Goal: Task Accomplishment & Management: Complete application form

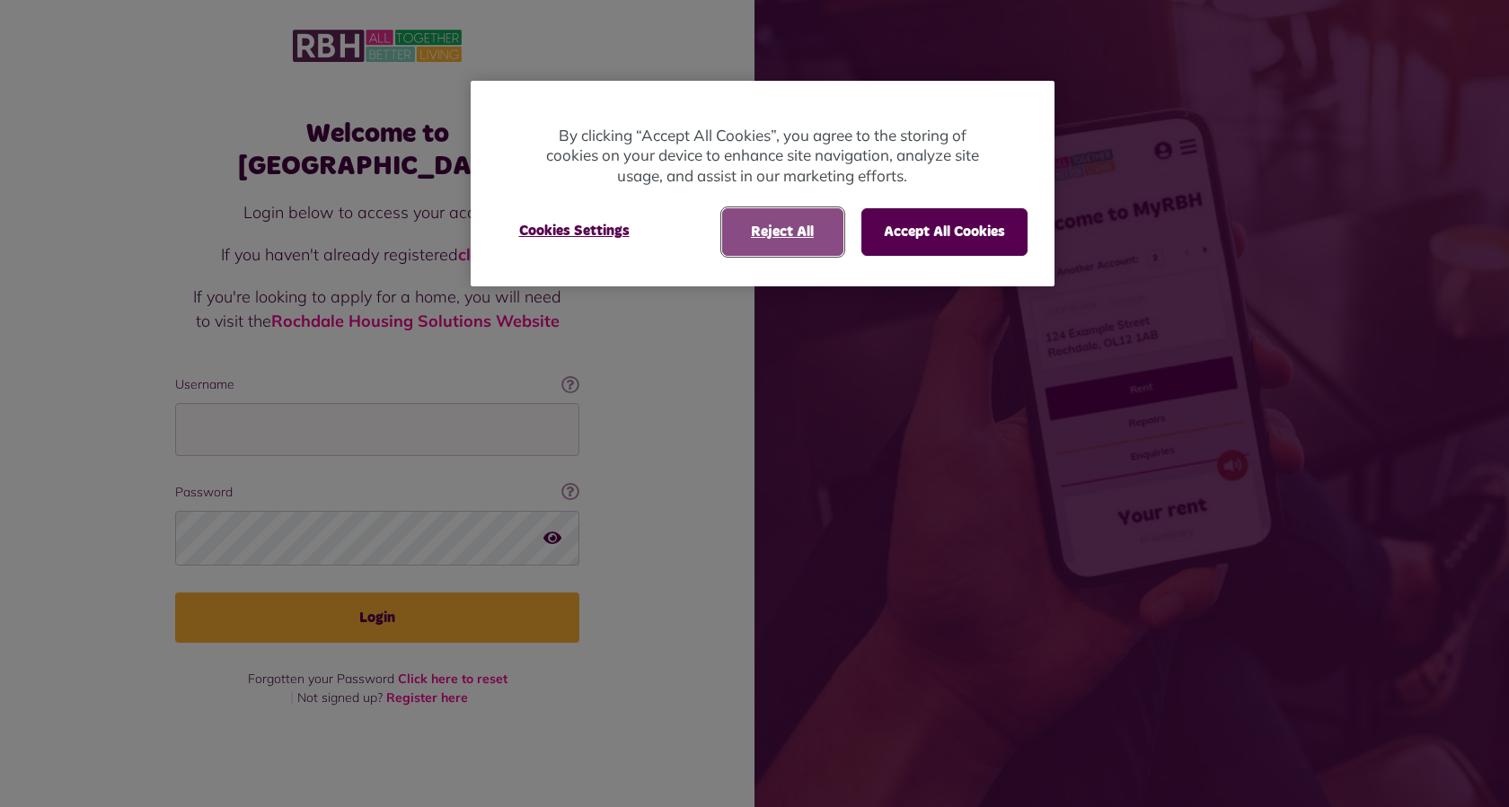
click at [798, 227] on button "Reject All" at bounding box center [782, 231] width 121 height 47
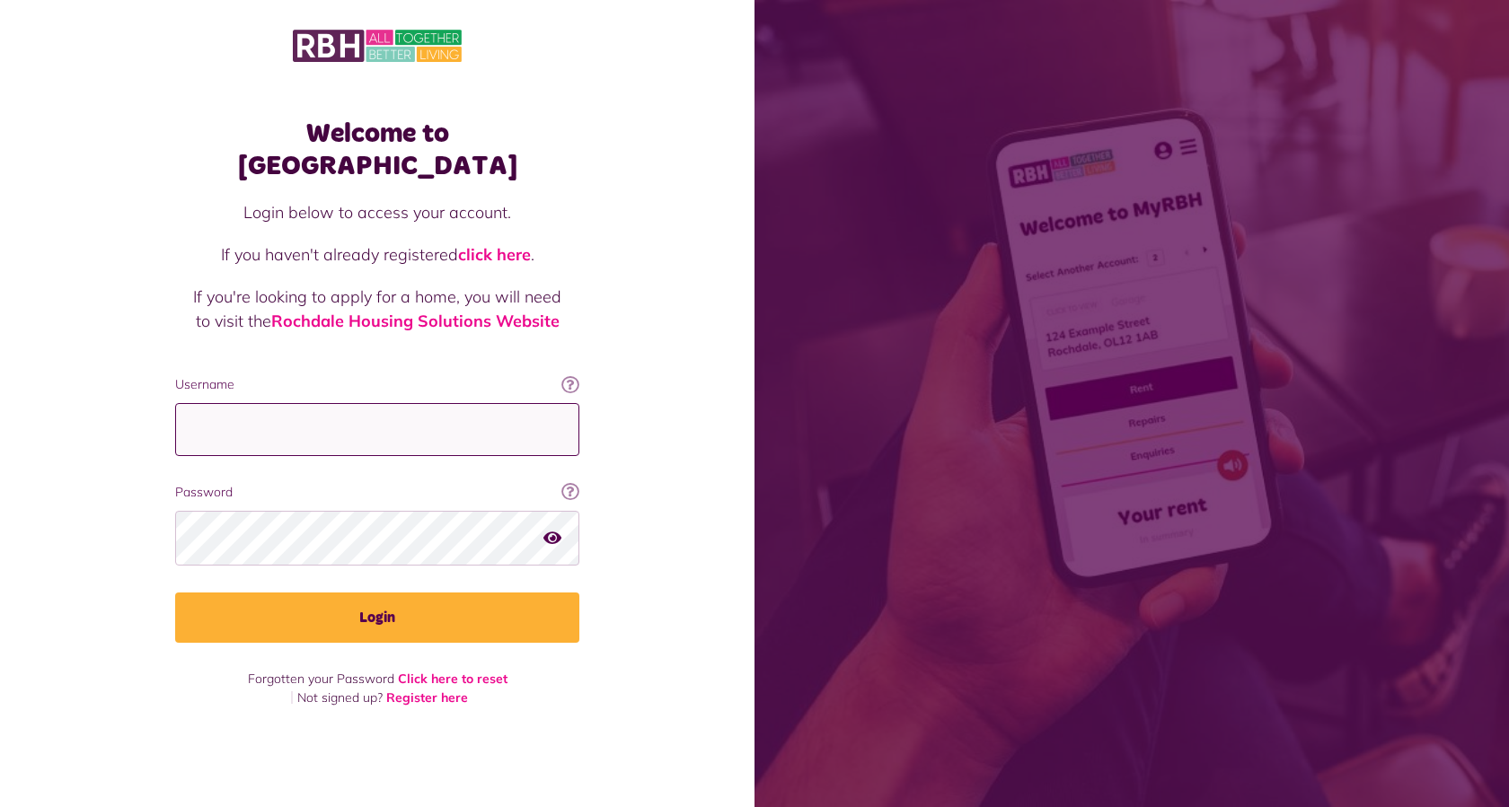
click at [265, 415] on input "Username" at bounding box center [377, 429] width 404 height 53
click at [265, 414] on input "Username" at bounding box center [377, 429] width 404 height 53
type input "**********"
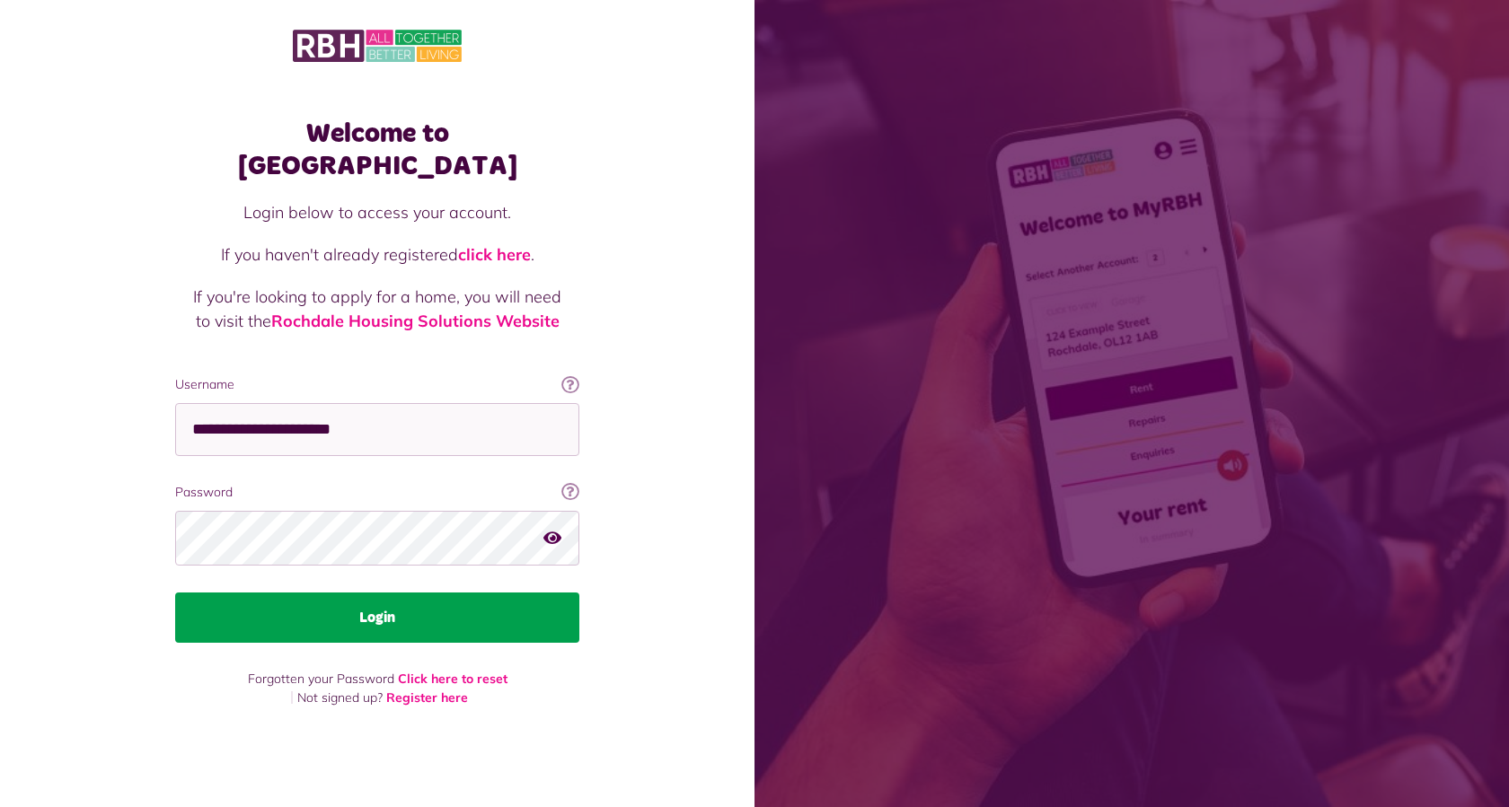
click at [382, 603] on button "Login" at bounding box center [377, 618] width 404 height 50
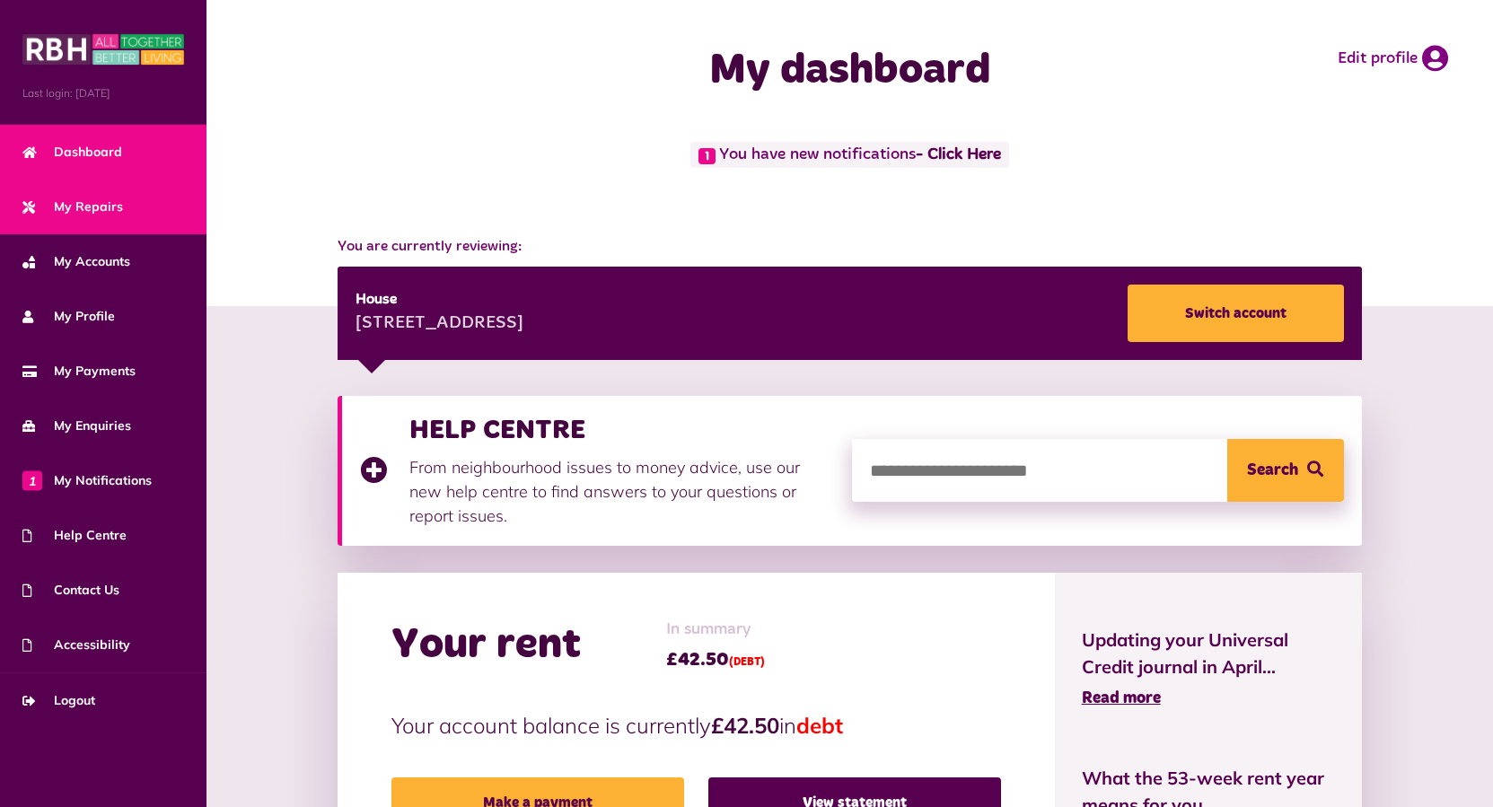
click at [92, 211] on span "My Repairs" at bounding box center [72, 207] width 101 height 19
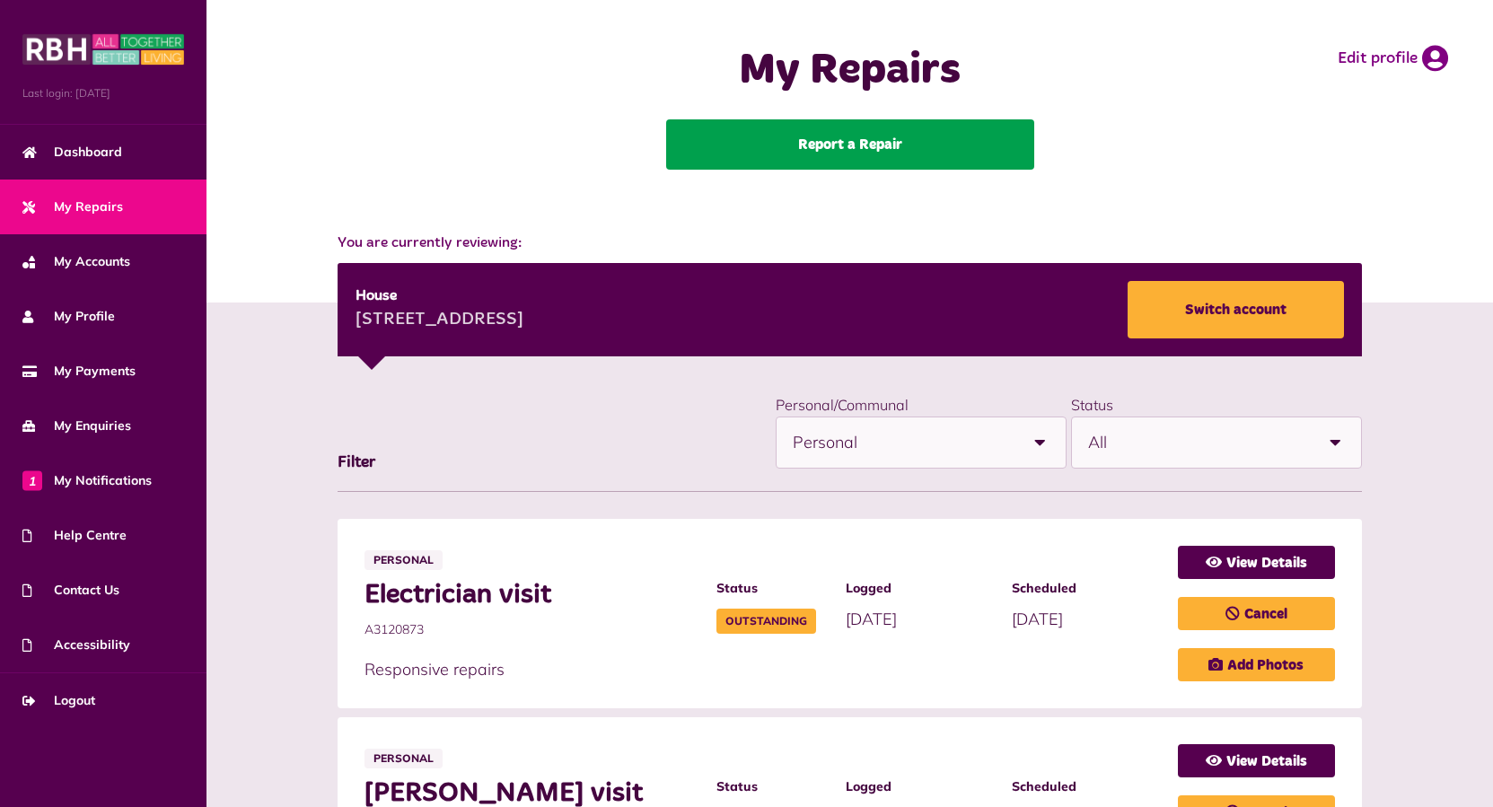
click at [819, 139] on link "Report a Repair" at bounding box center [850, 144] width 368 height 50
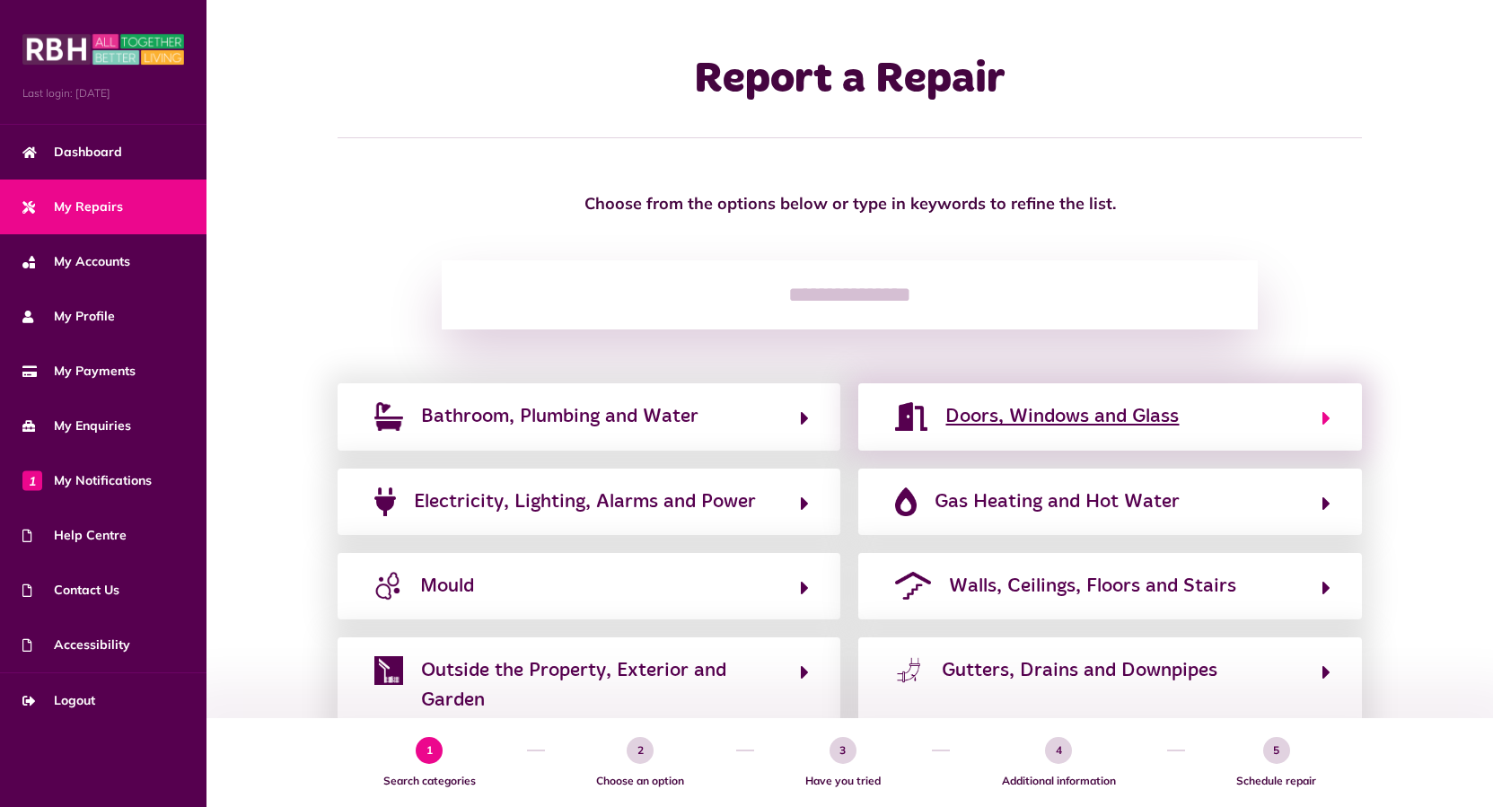
click at [1105, 429] on span "Doors, Windows and Glass" at bounding box center [1062, 416] width 233 height 29
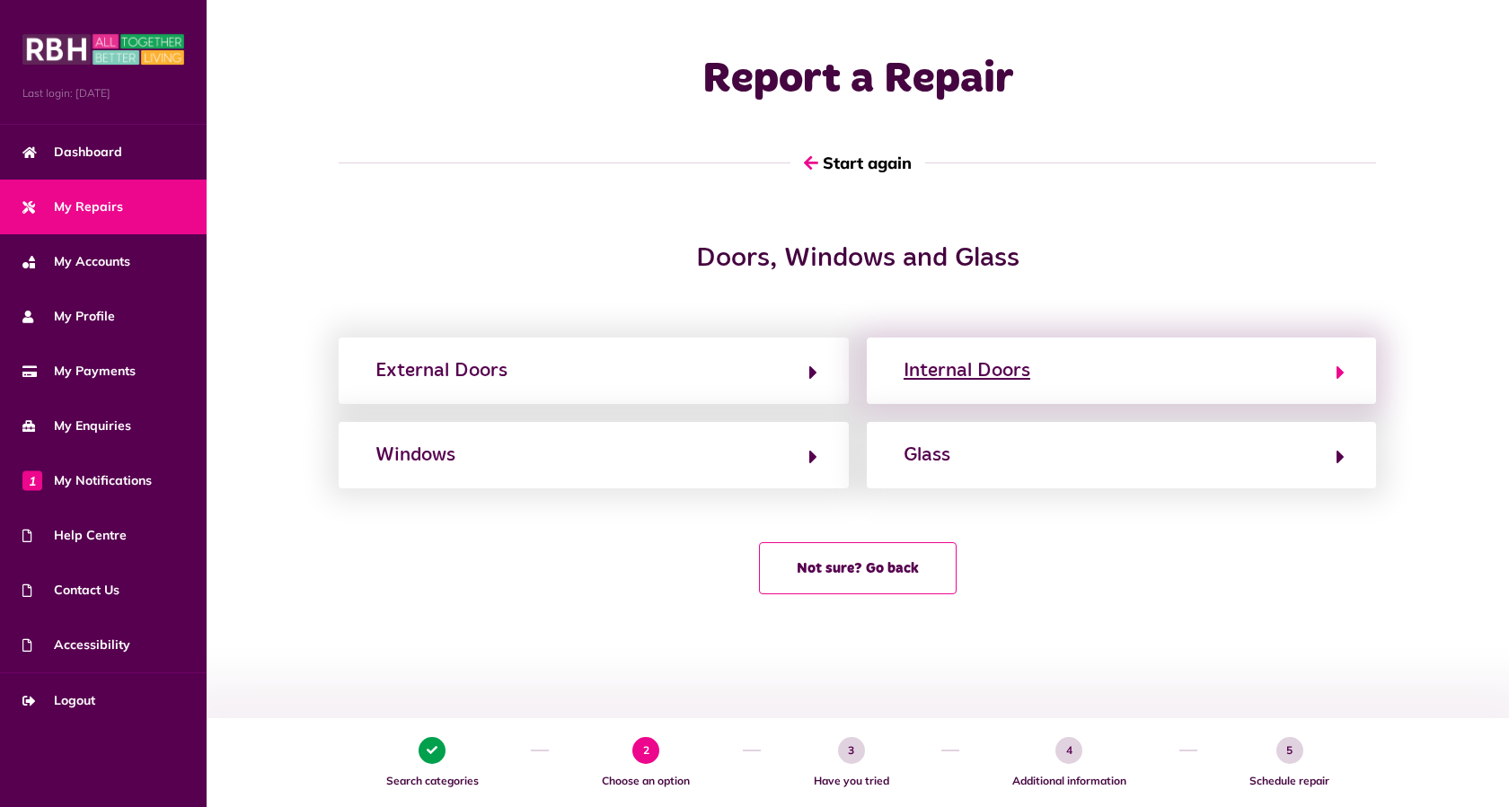
click at [966, 373] on div "Internal Doors" at bounding box center [966, 371] width 127 height 29
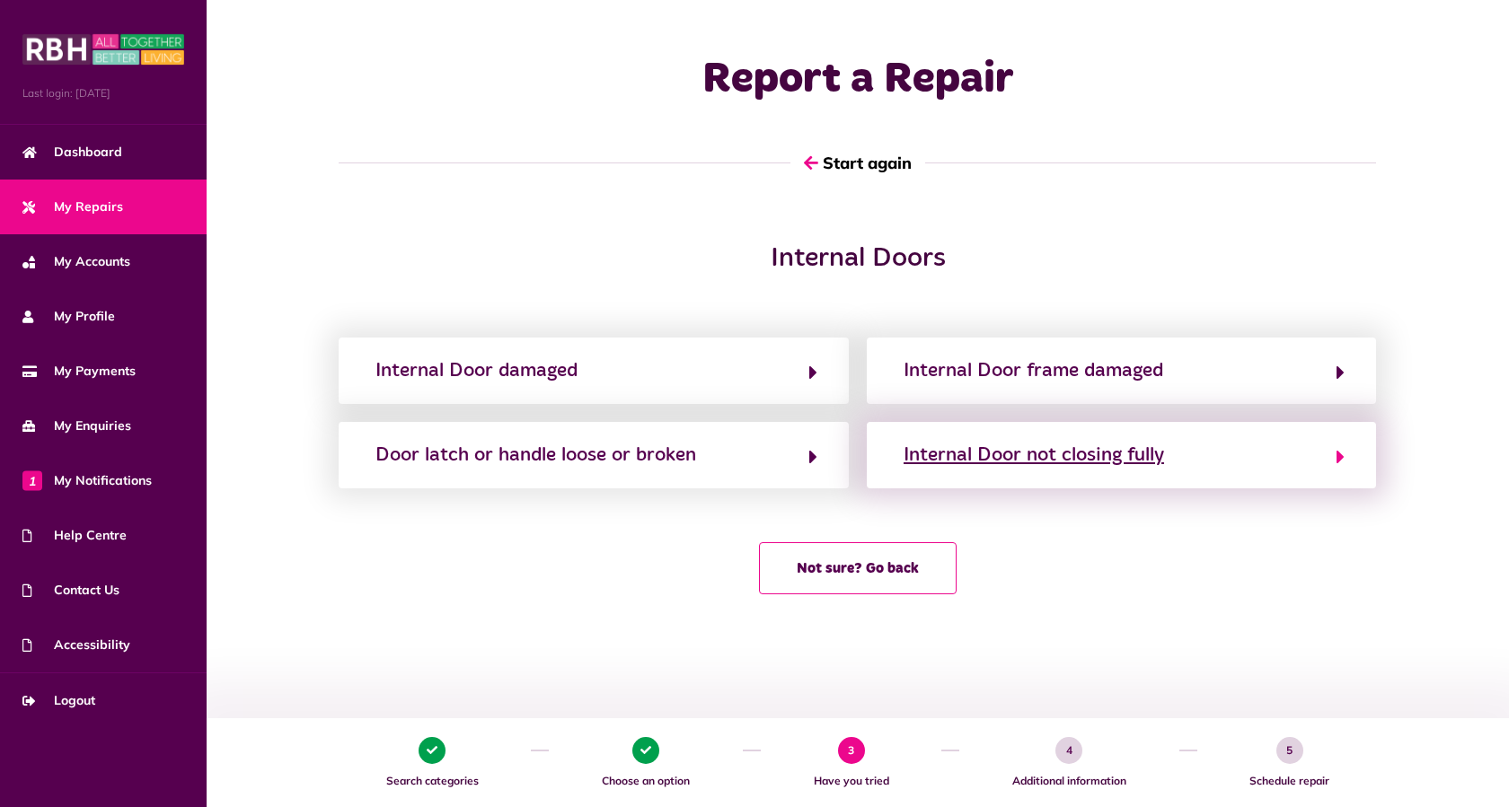
click at [1026, 456] on div "Internal Door not closing fully" at bounding box center [1033, 455] width 260 height 29
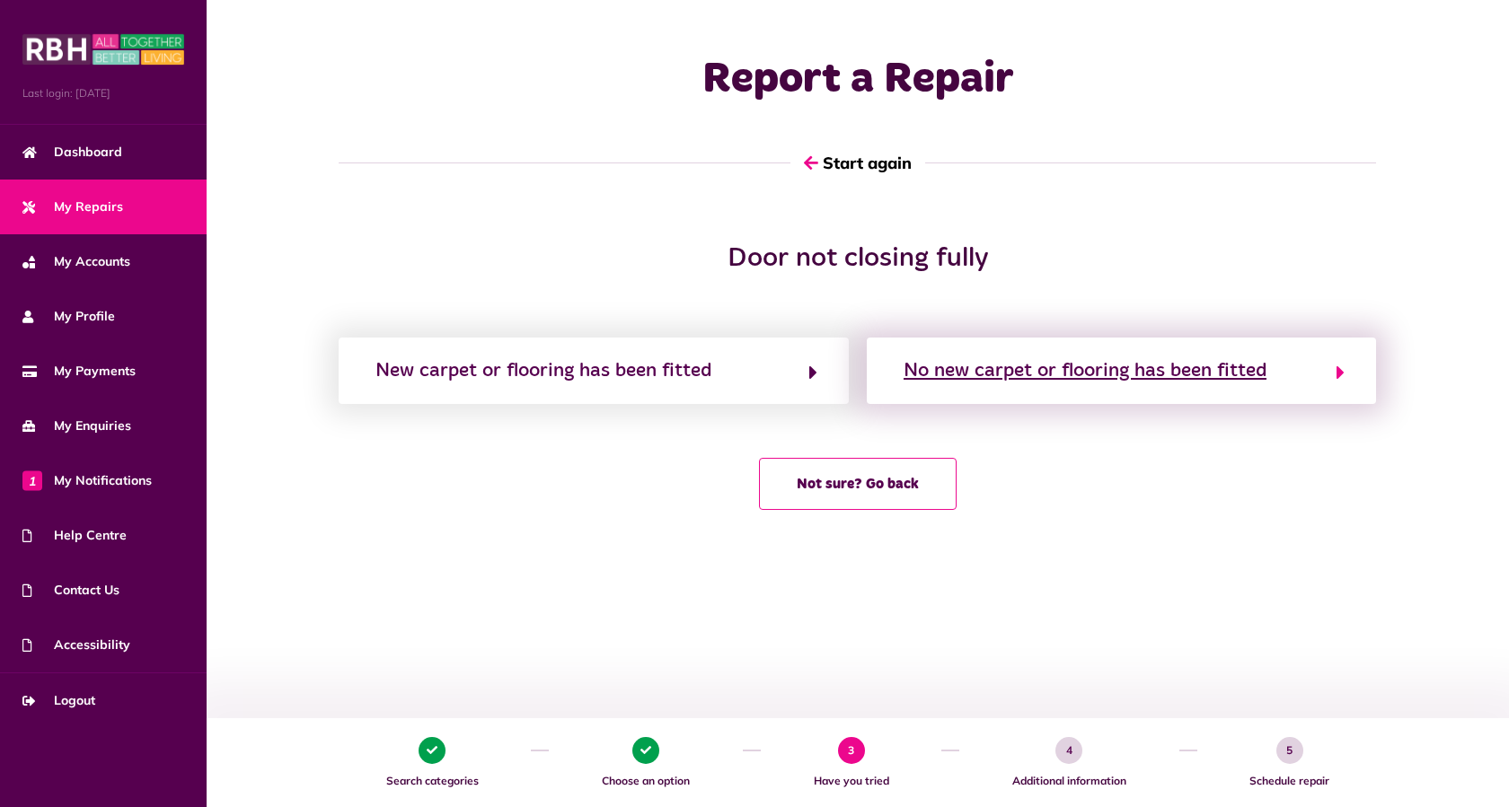
click at [1105, 367] on div "No new carpet or flooring has been fitted" at bounding box center [1084, 371] width 363 height 29
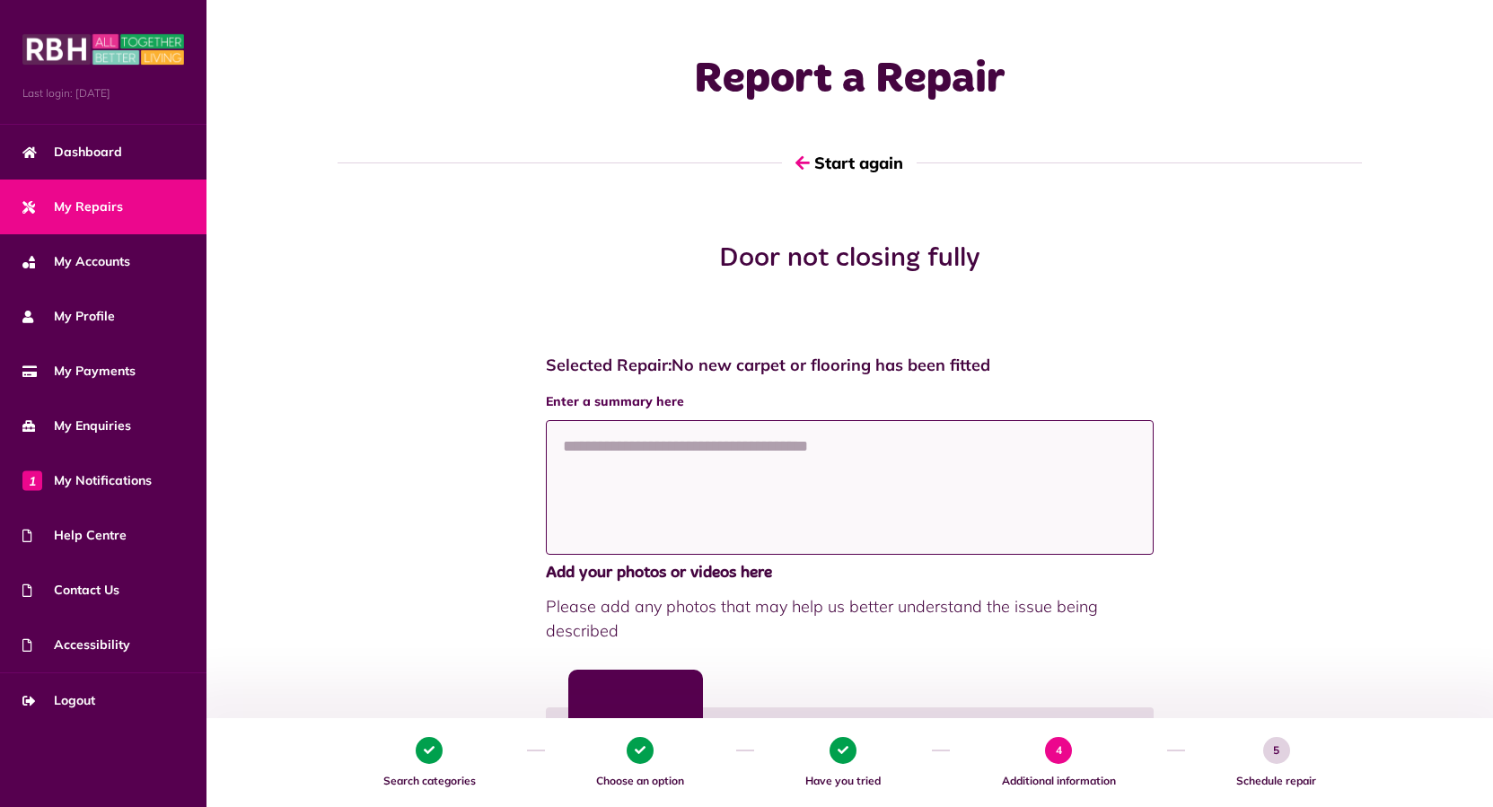
click at [788, 489] on textarea at bounding box center [850, 487] width 608 height 135
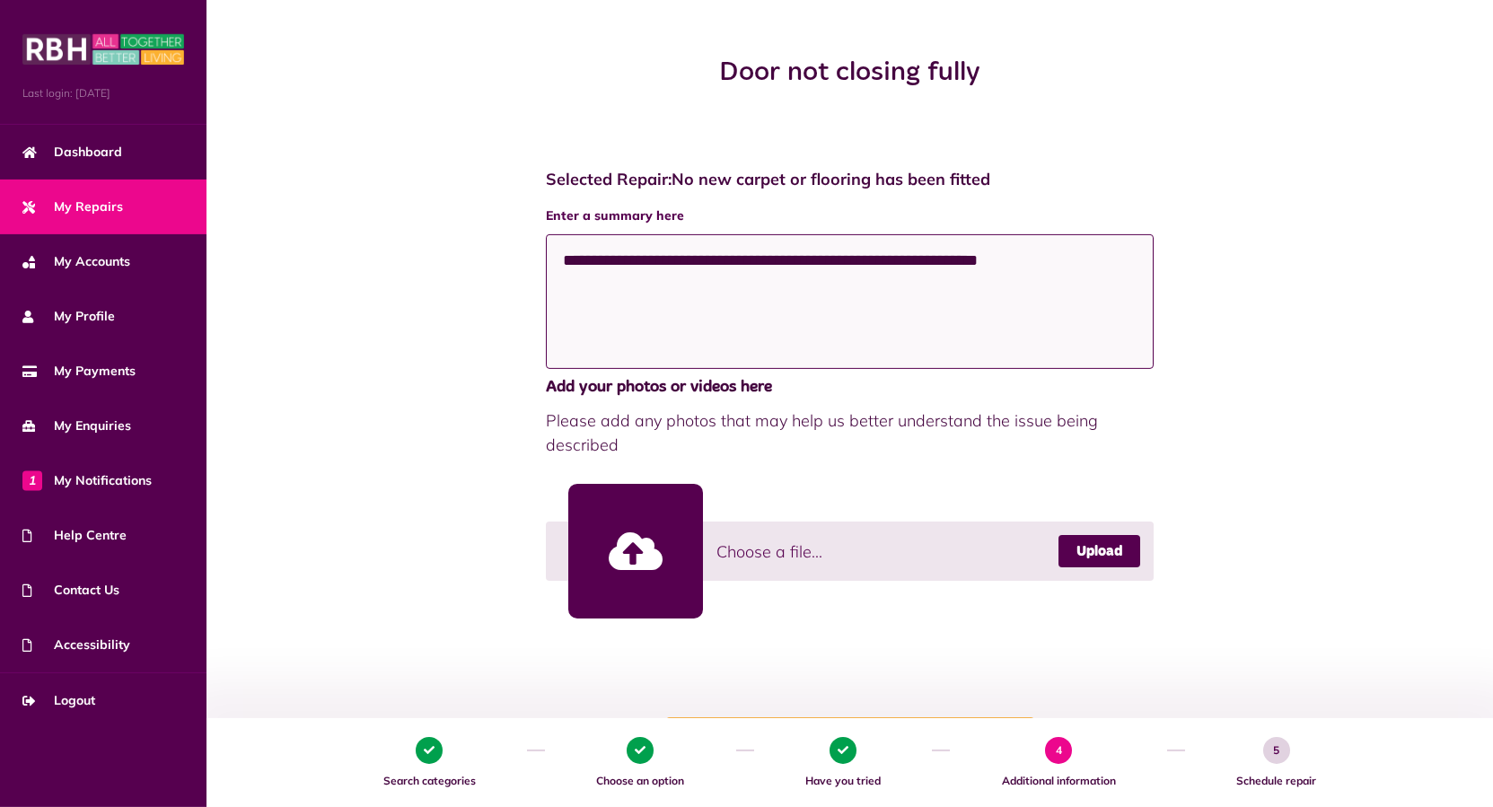
scroll to position [383, 0]
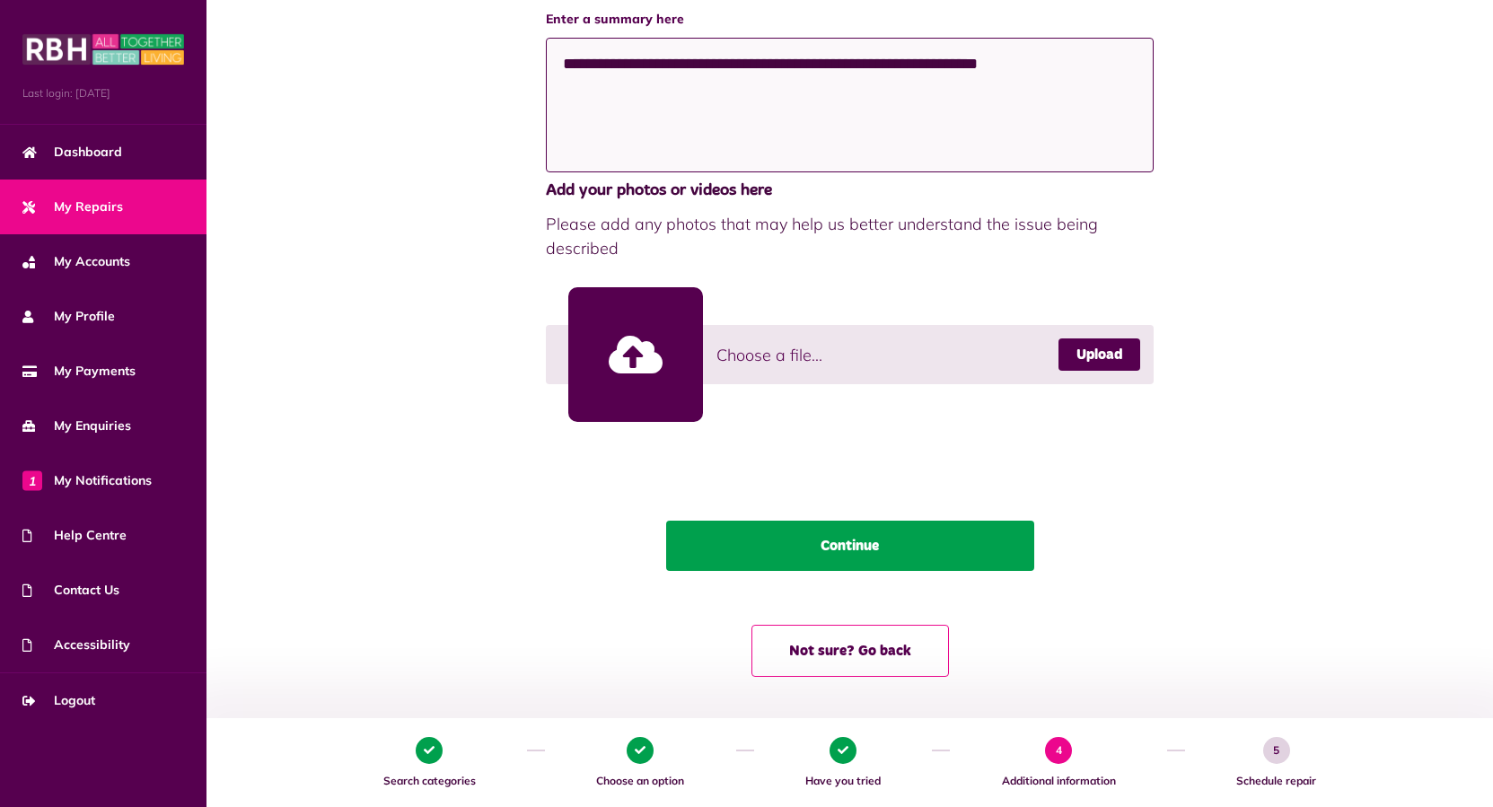
type textarea "**********"
click at [877, 541] on button "Continue" at bounding box center [850, 546] width 368 height 50
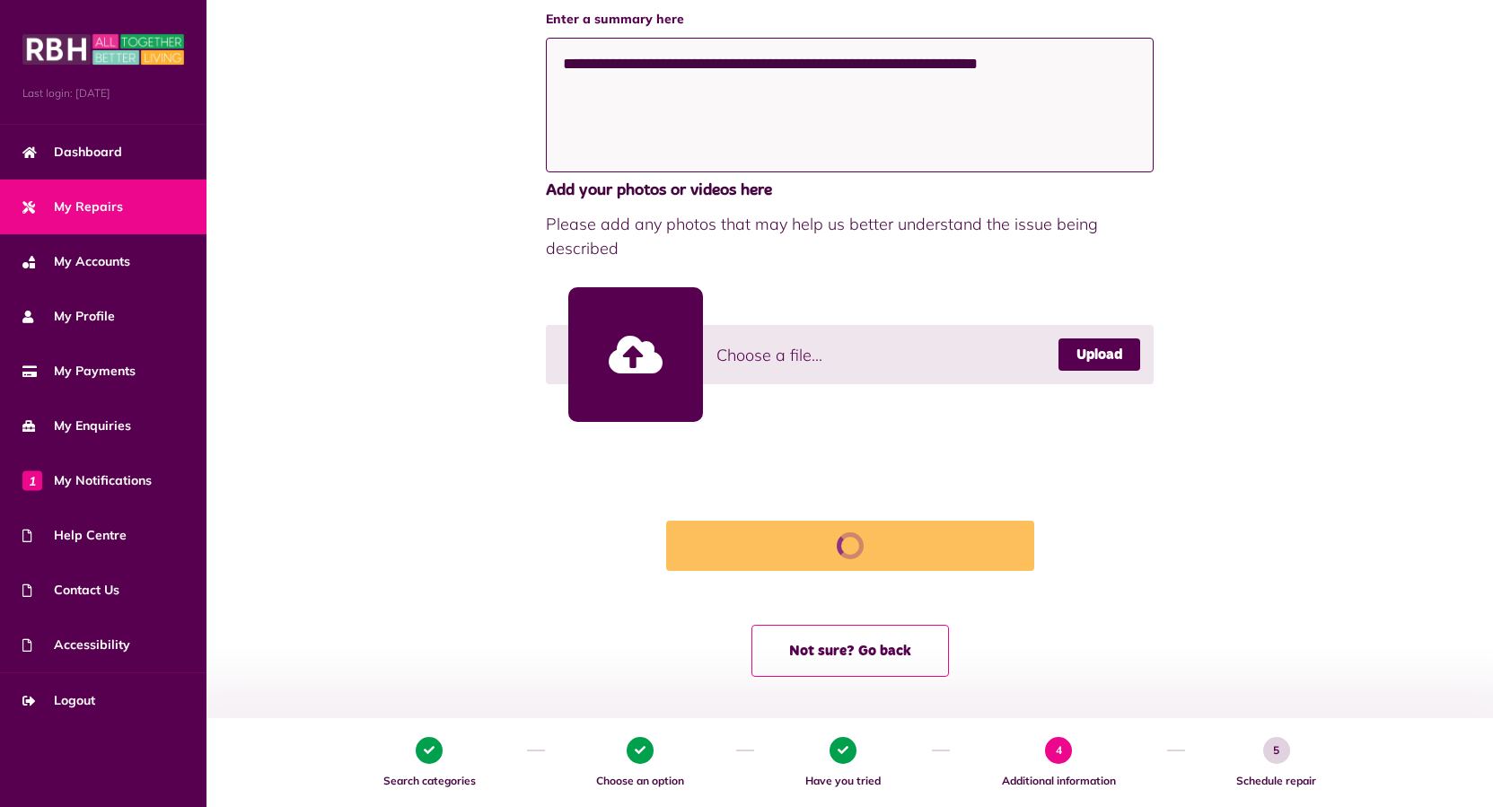
click at [946, 122] on textarea "**********" at bounding box center [850, 105] width 608 height 135
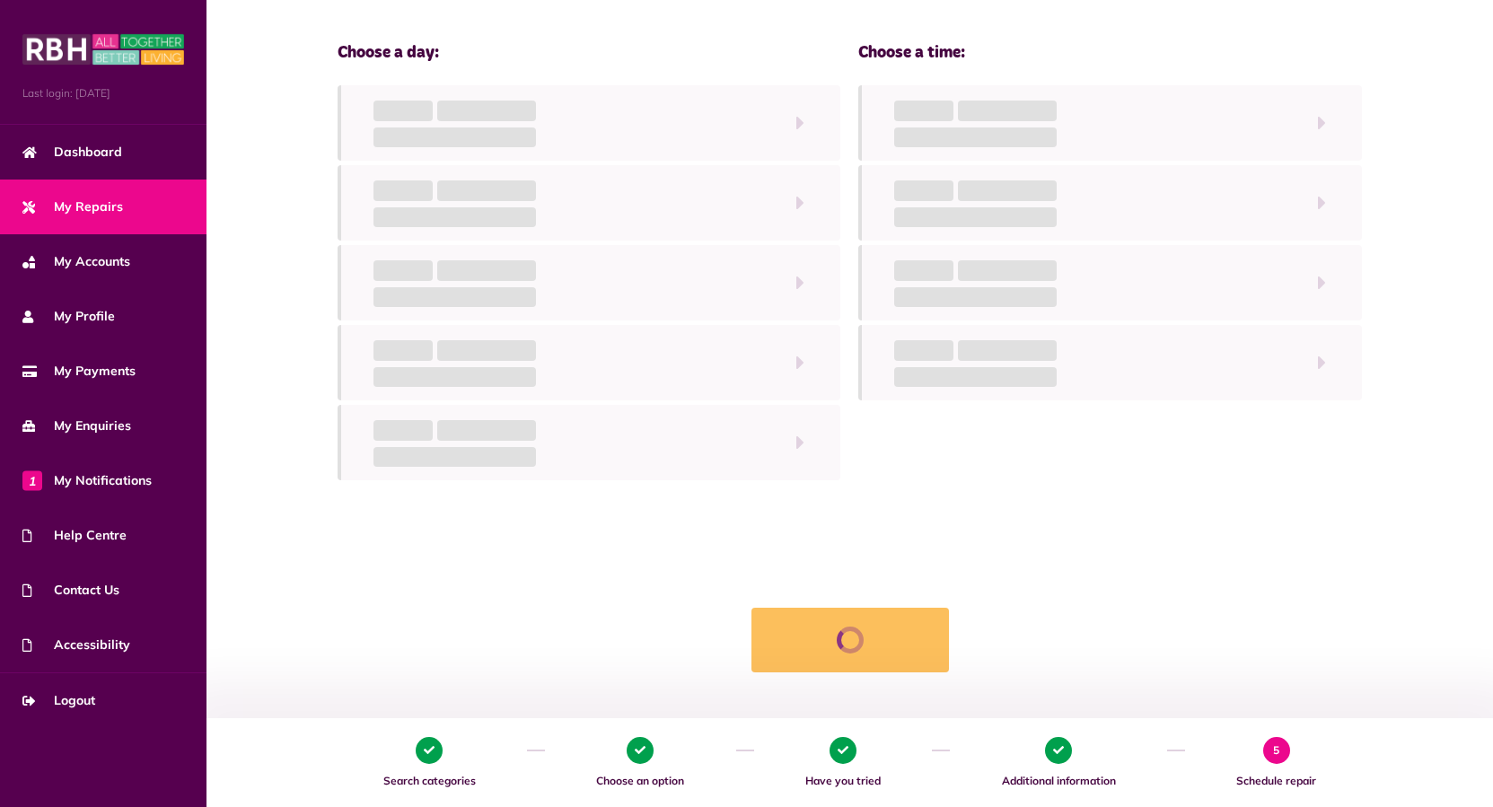
scroll to position [143, 0]
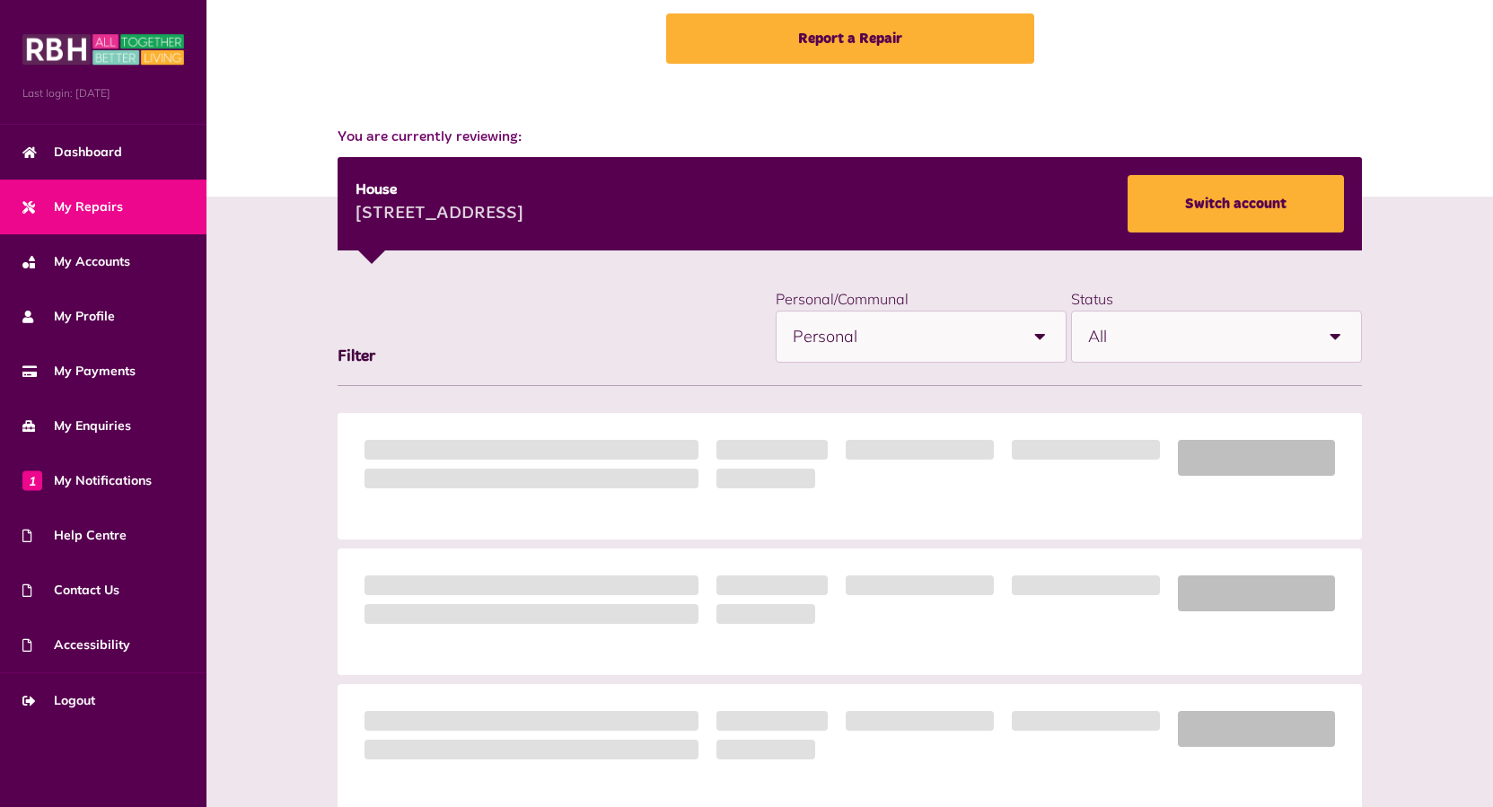
scroll to position [183, 0]
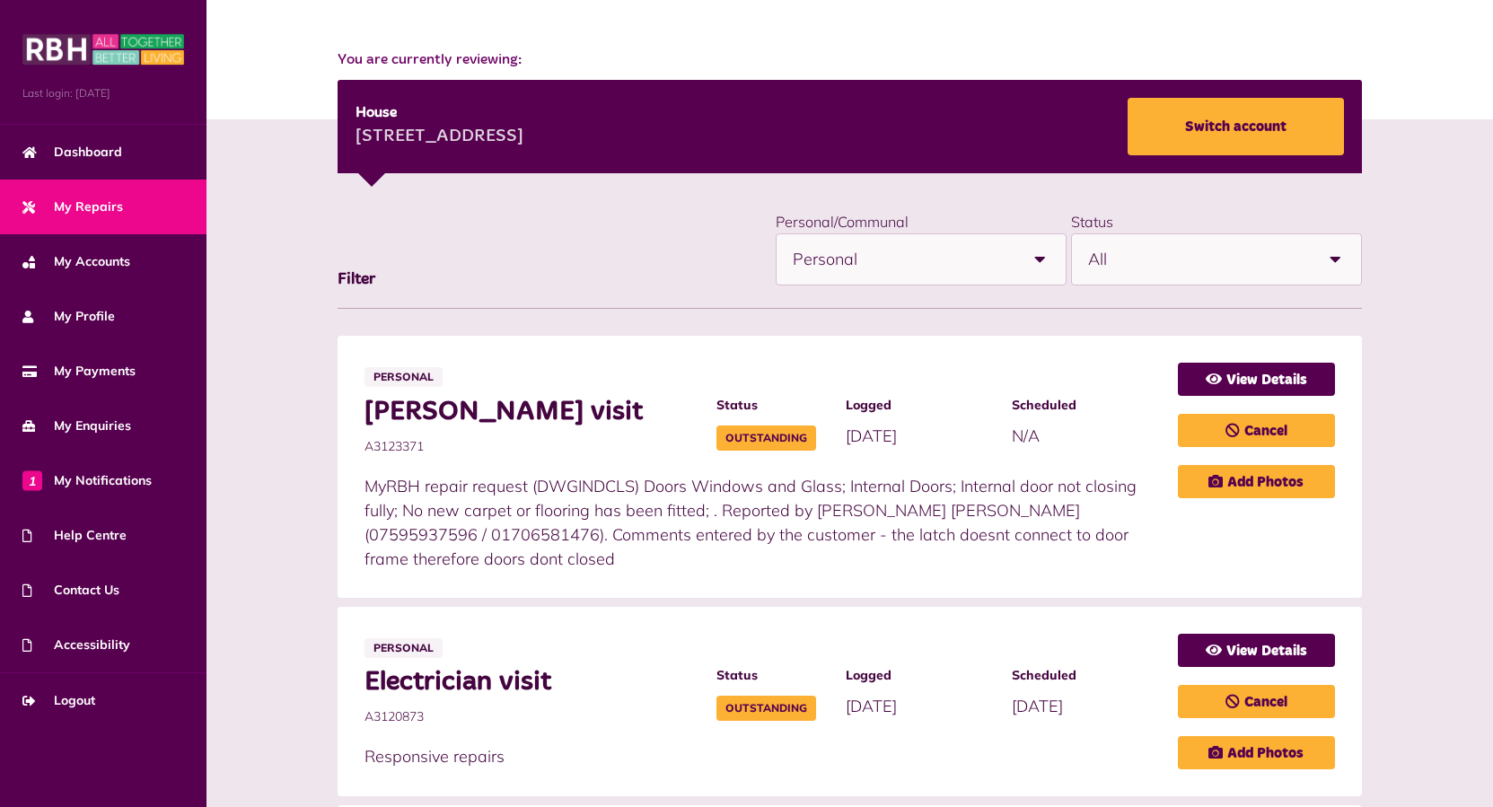
click at [89, 200] on span "My Repairs" at bounding box center [72, 207] width 101 height 19
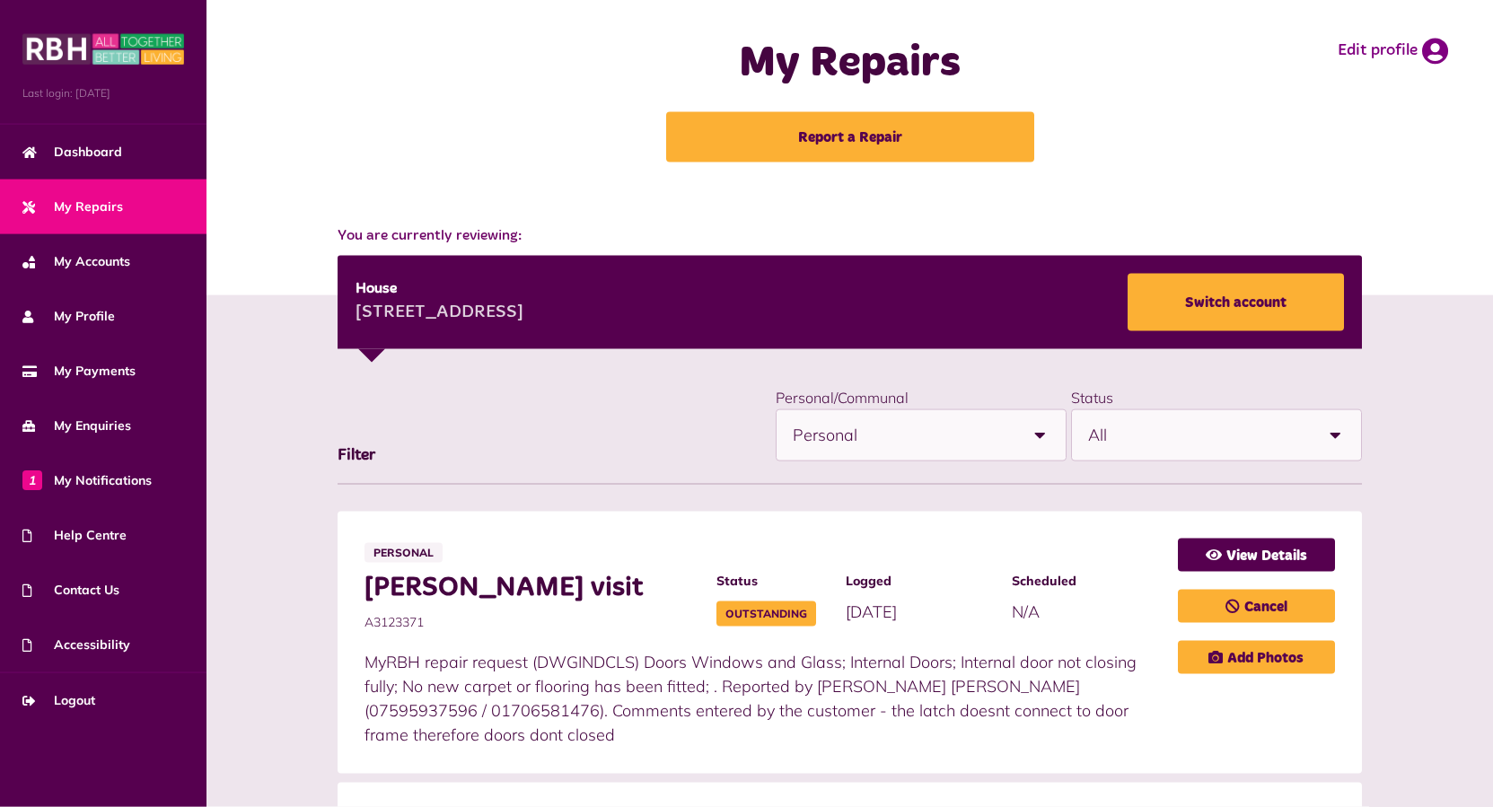
scroll to position [0, 0]
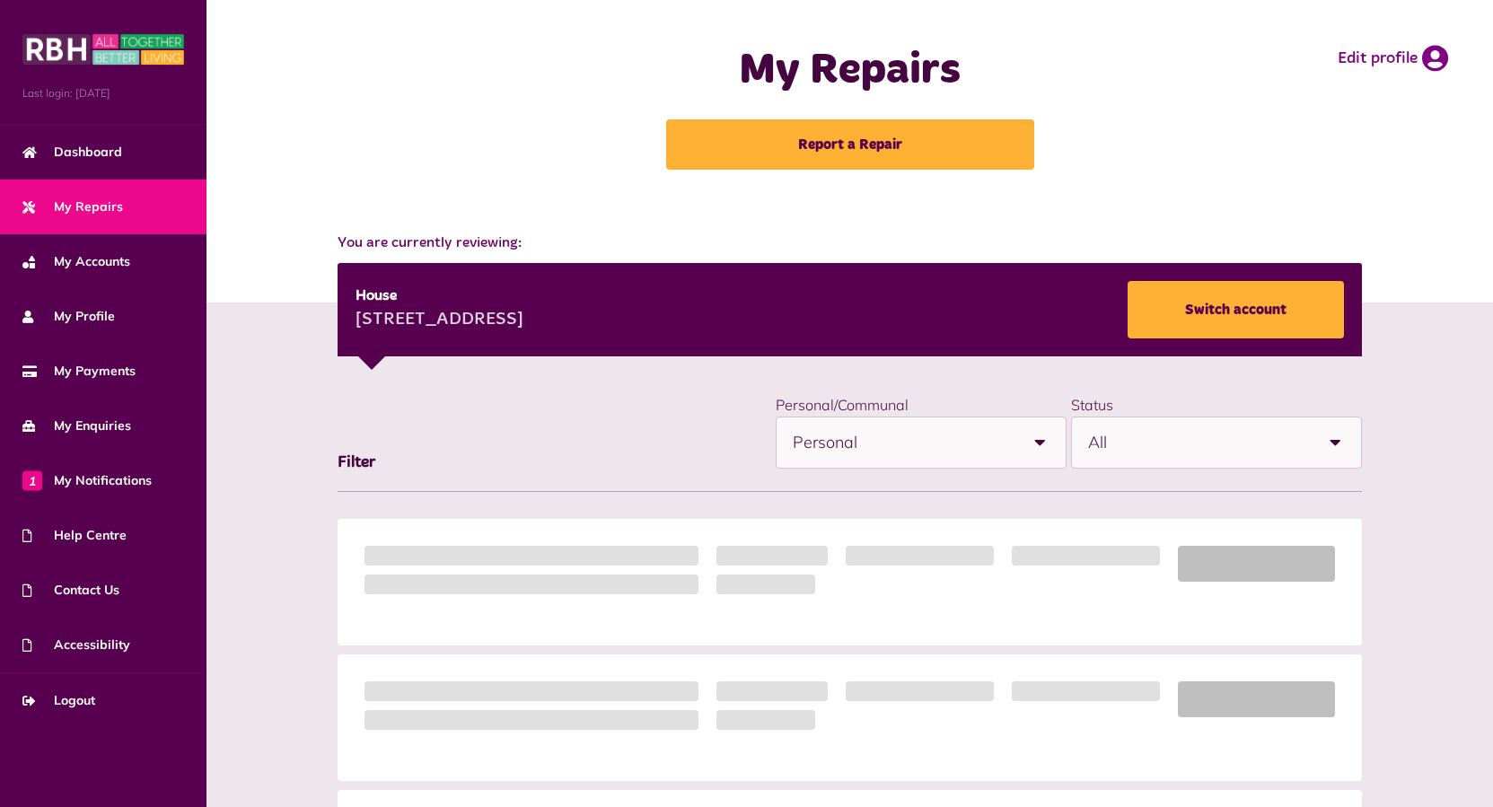
click at [876, 145] on link "Report a Repair" at bounding box center [850, 144] width 368 height 50
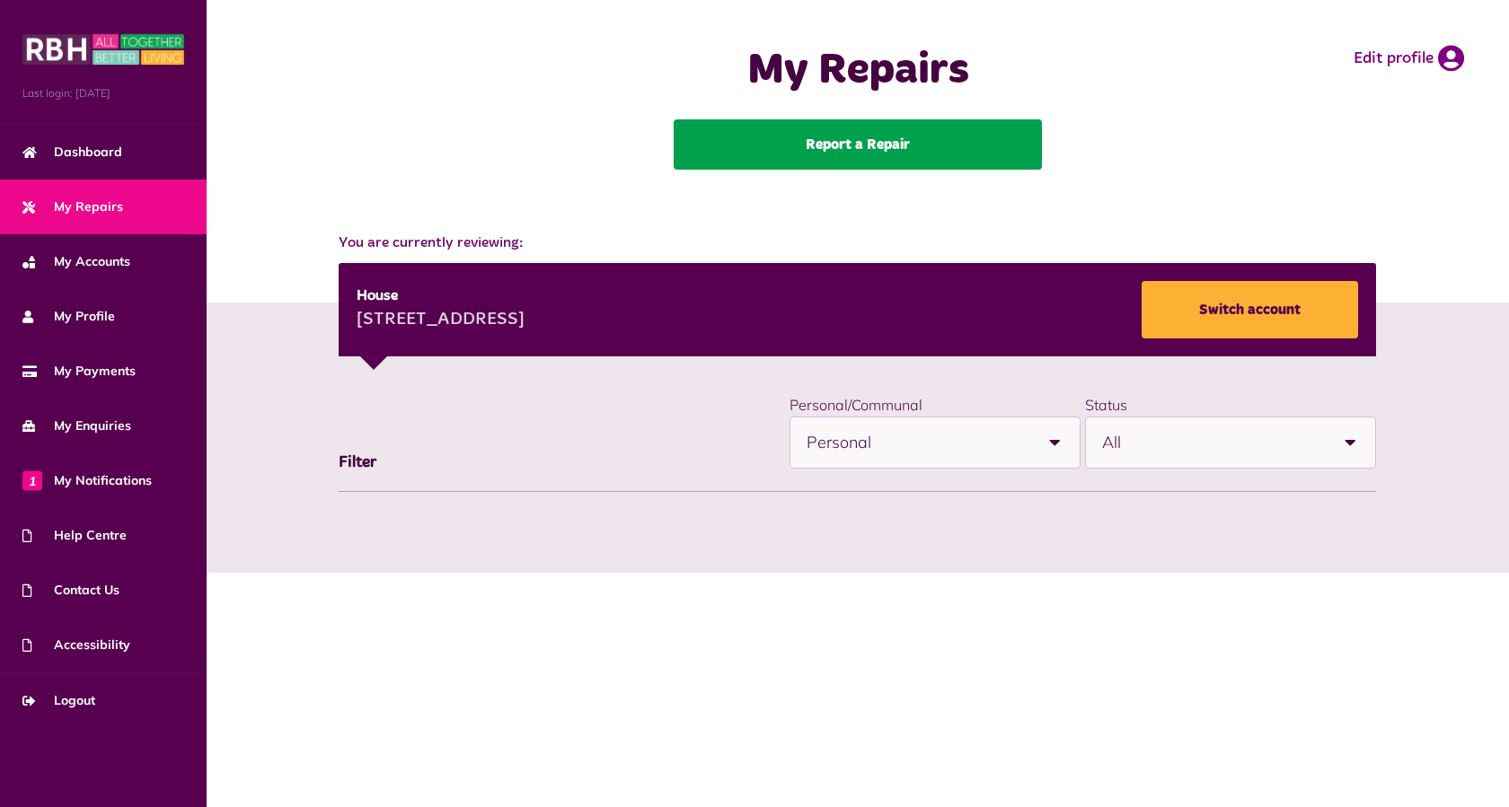
click at [883, 150] on link "Report a Repair" at bounding box center [858, 144] width 368 height 50
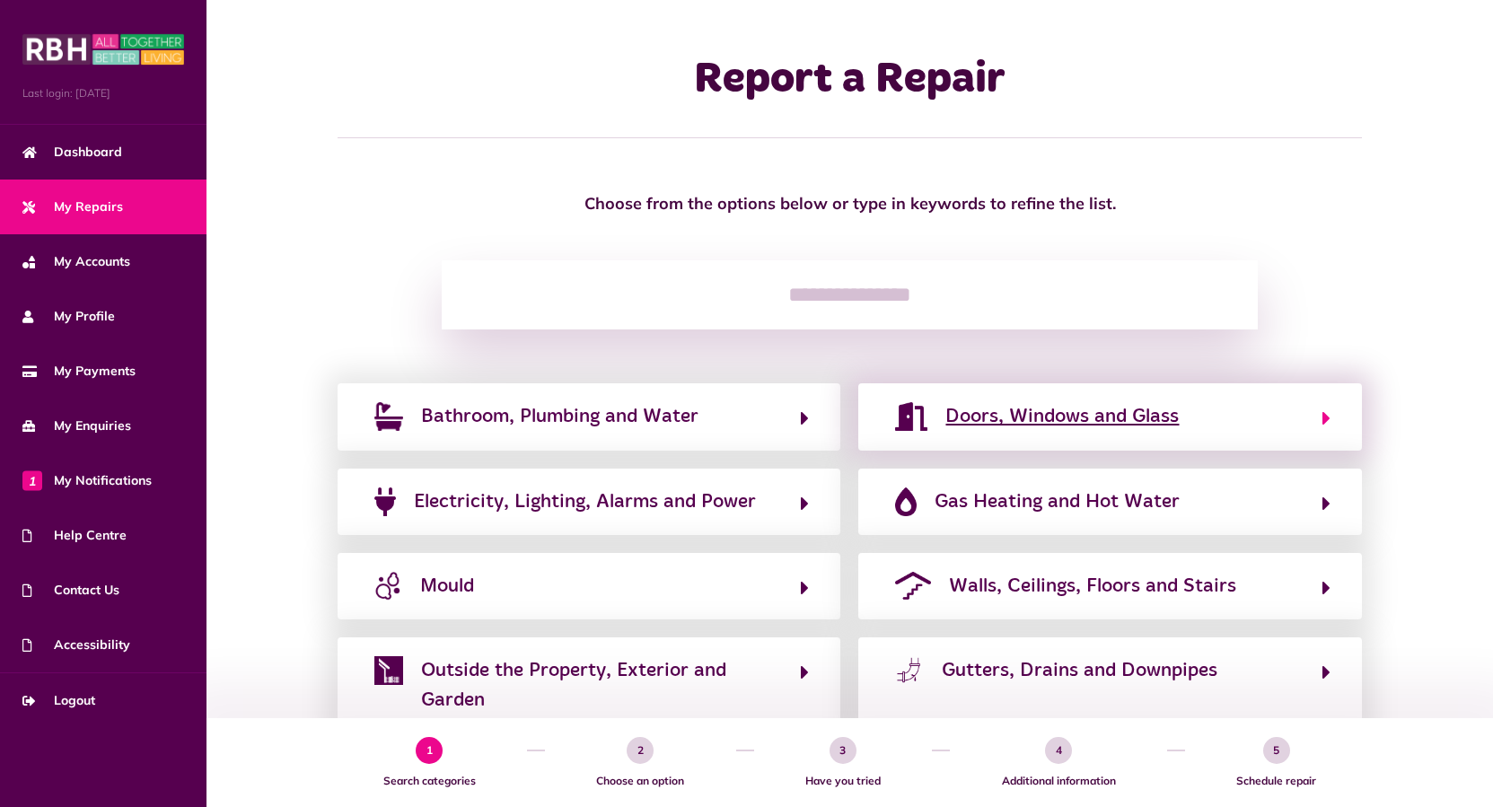
click at [993, 428] on span "Doors, Windows and Glass" at bounding box center [1062, 416] width 233 height 29
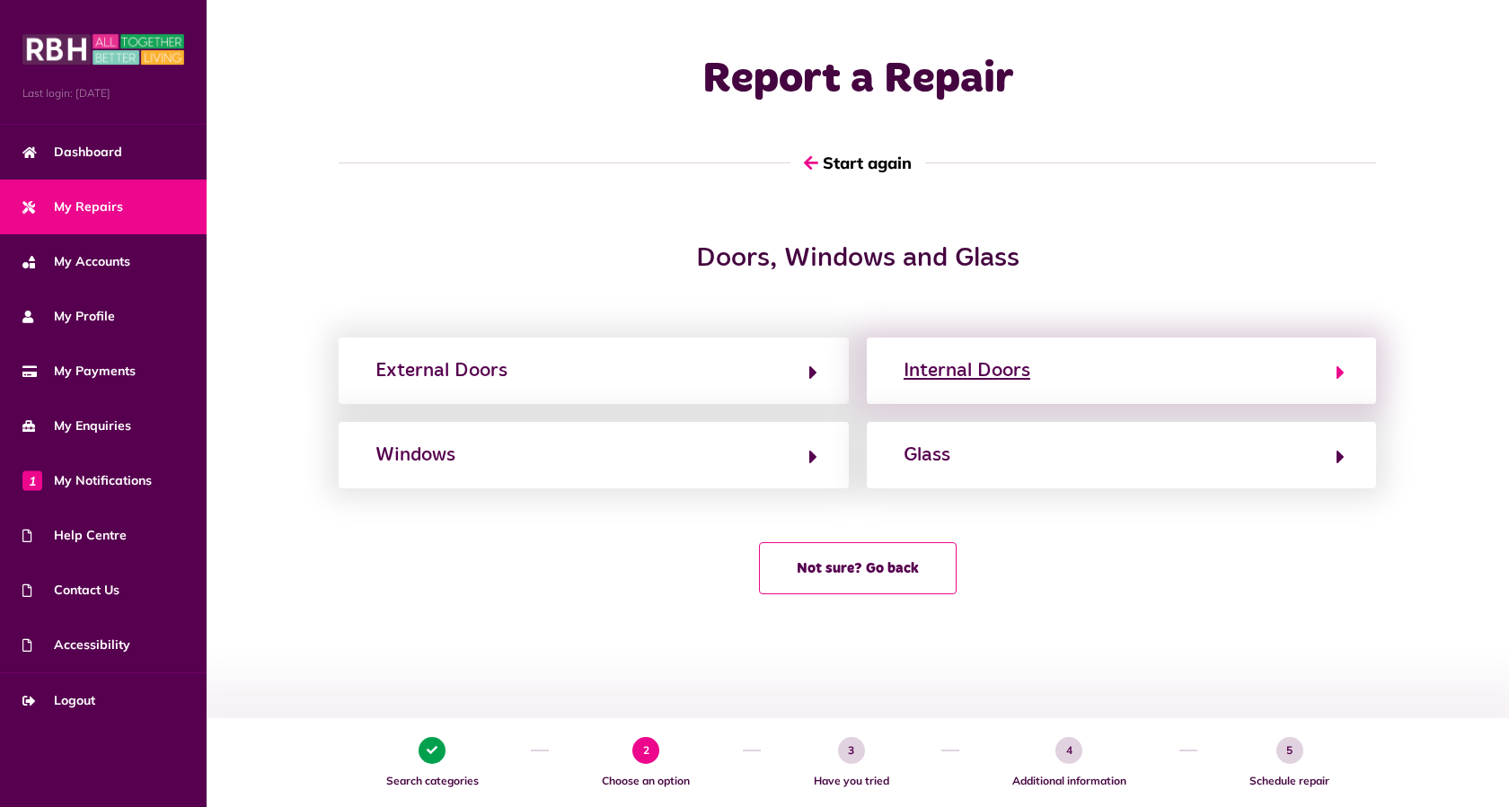
click at [931, 368] on div "Internal Doors" at bounding box center [966, 371] width 127 height 29
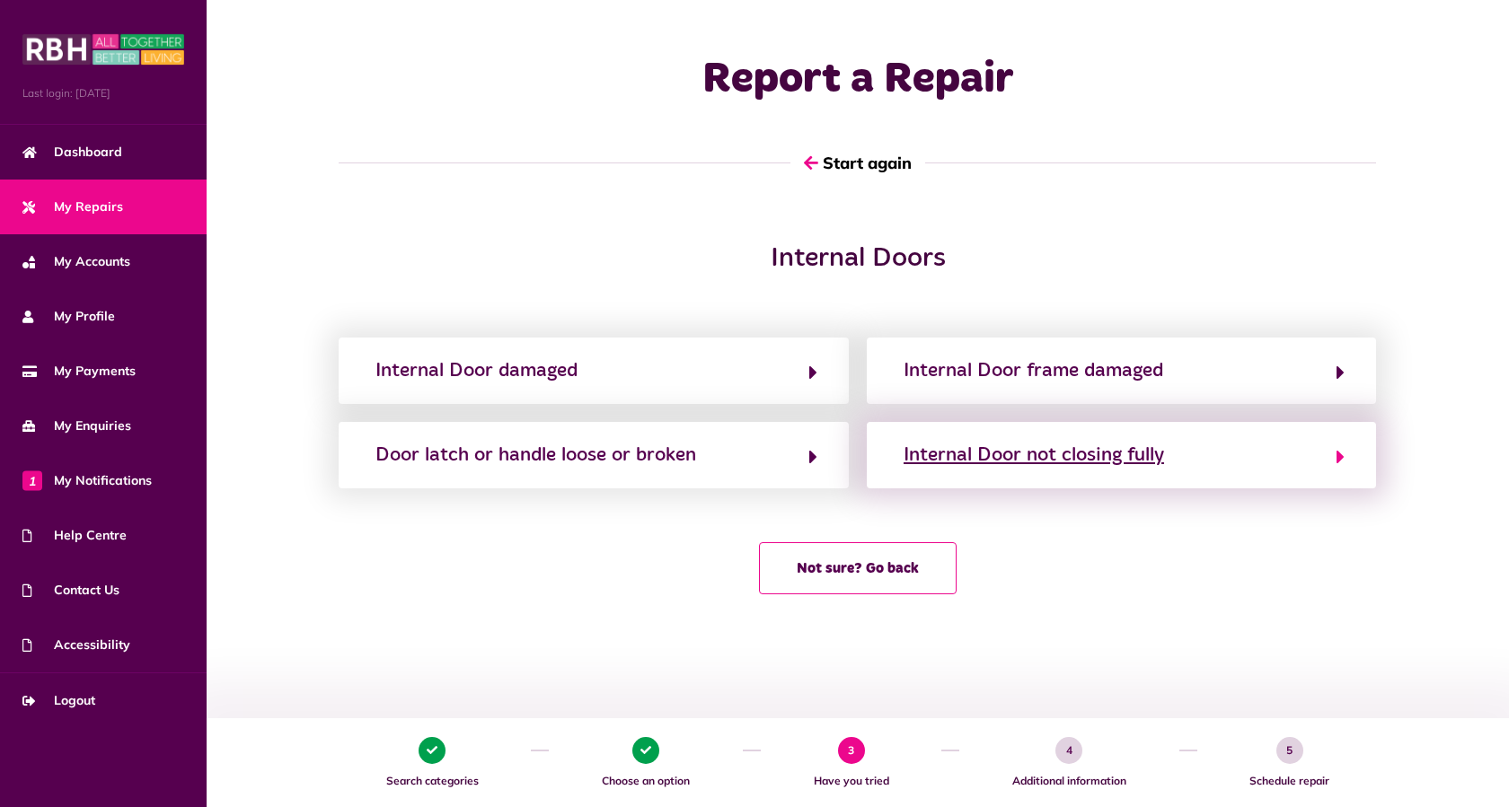
click at [1017, 454] on div "Internal Door not closing fully" at bounding box center [1033, 455] width 260 height 29
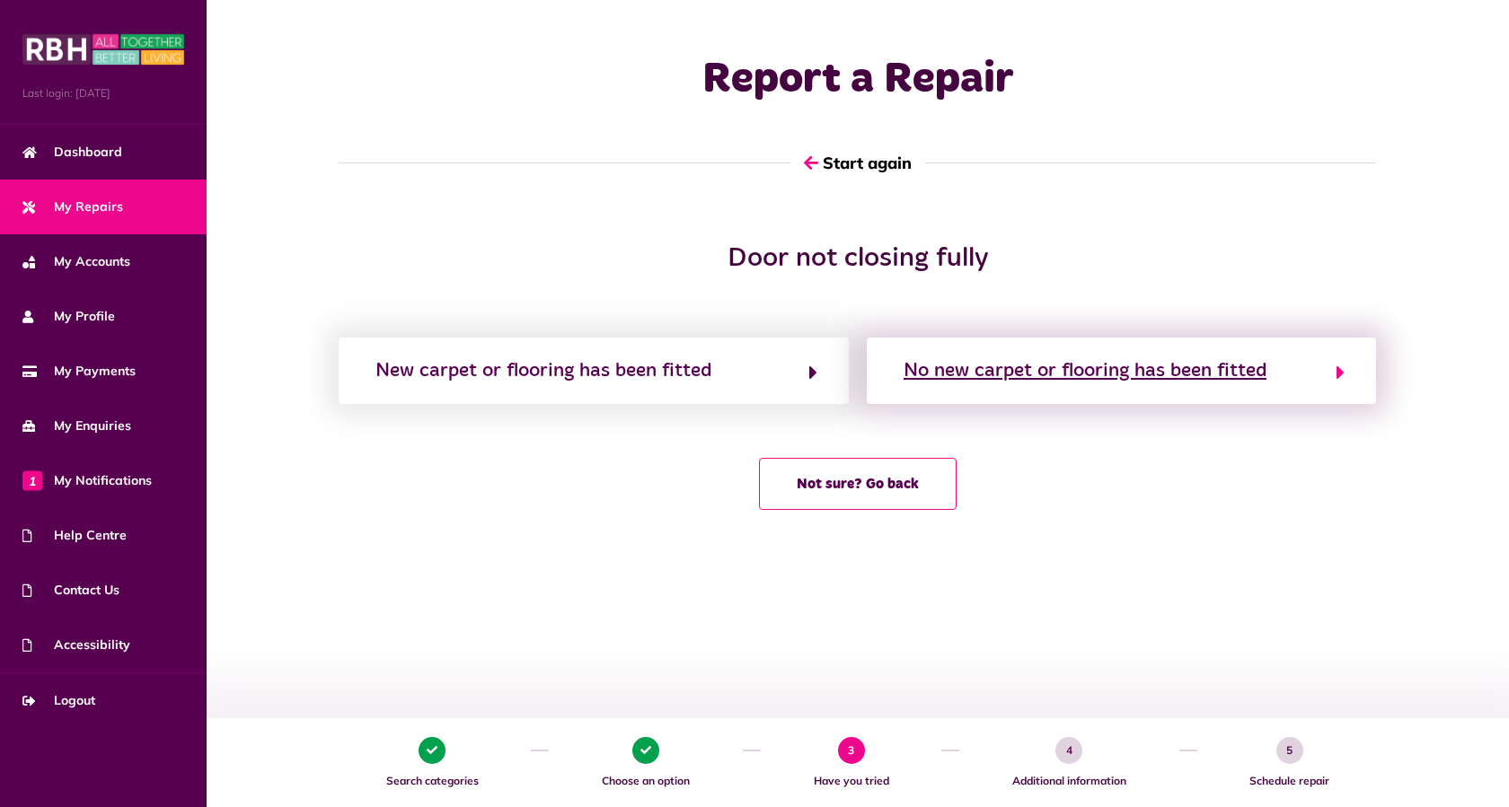
click at [1025, 368] on div "No new carpet or flooring has been fitted" at bounding box center [1084, 371] width 363 height 29
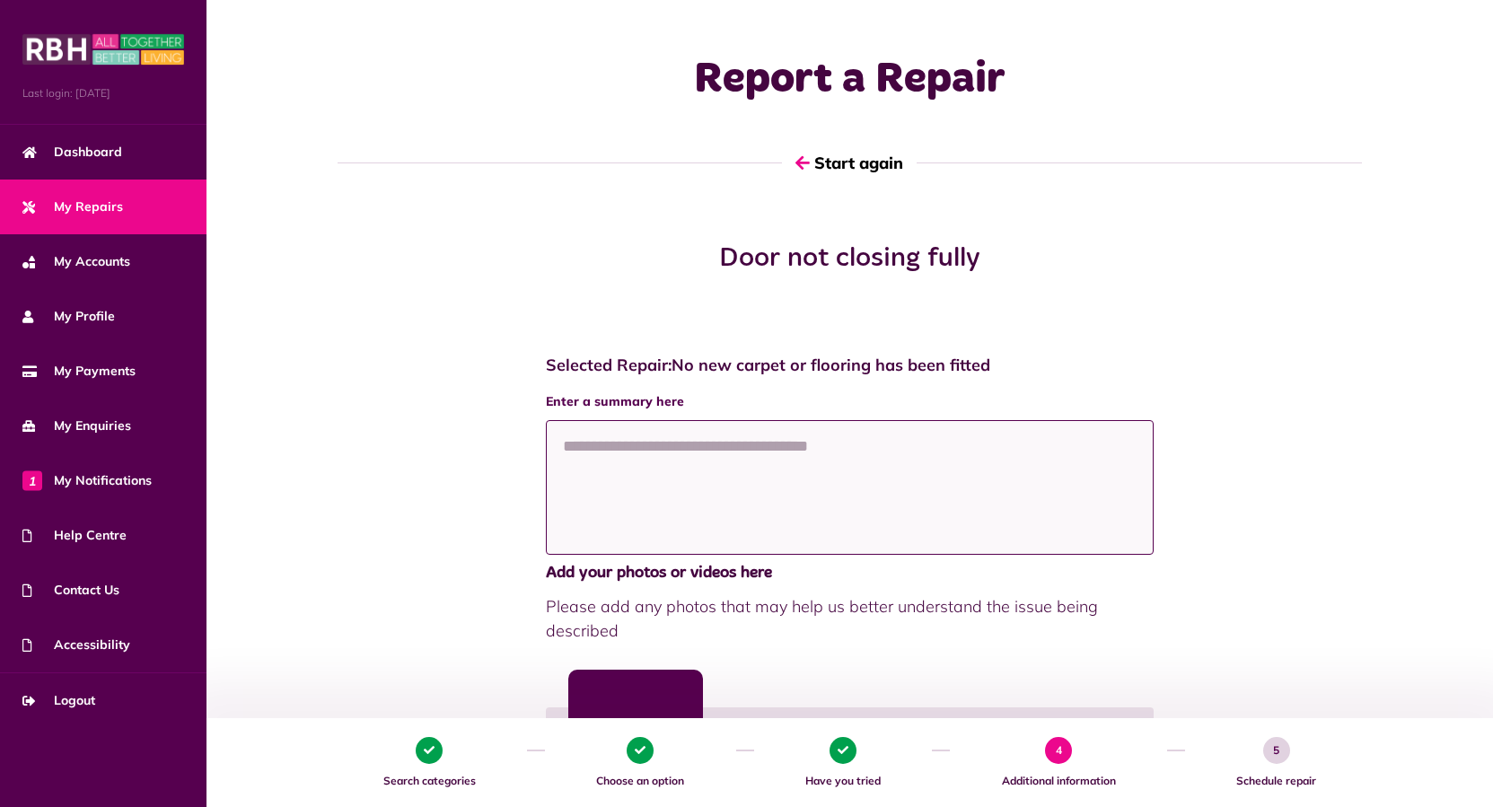
paste textarea "**********"
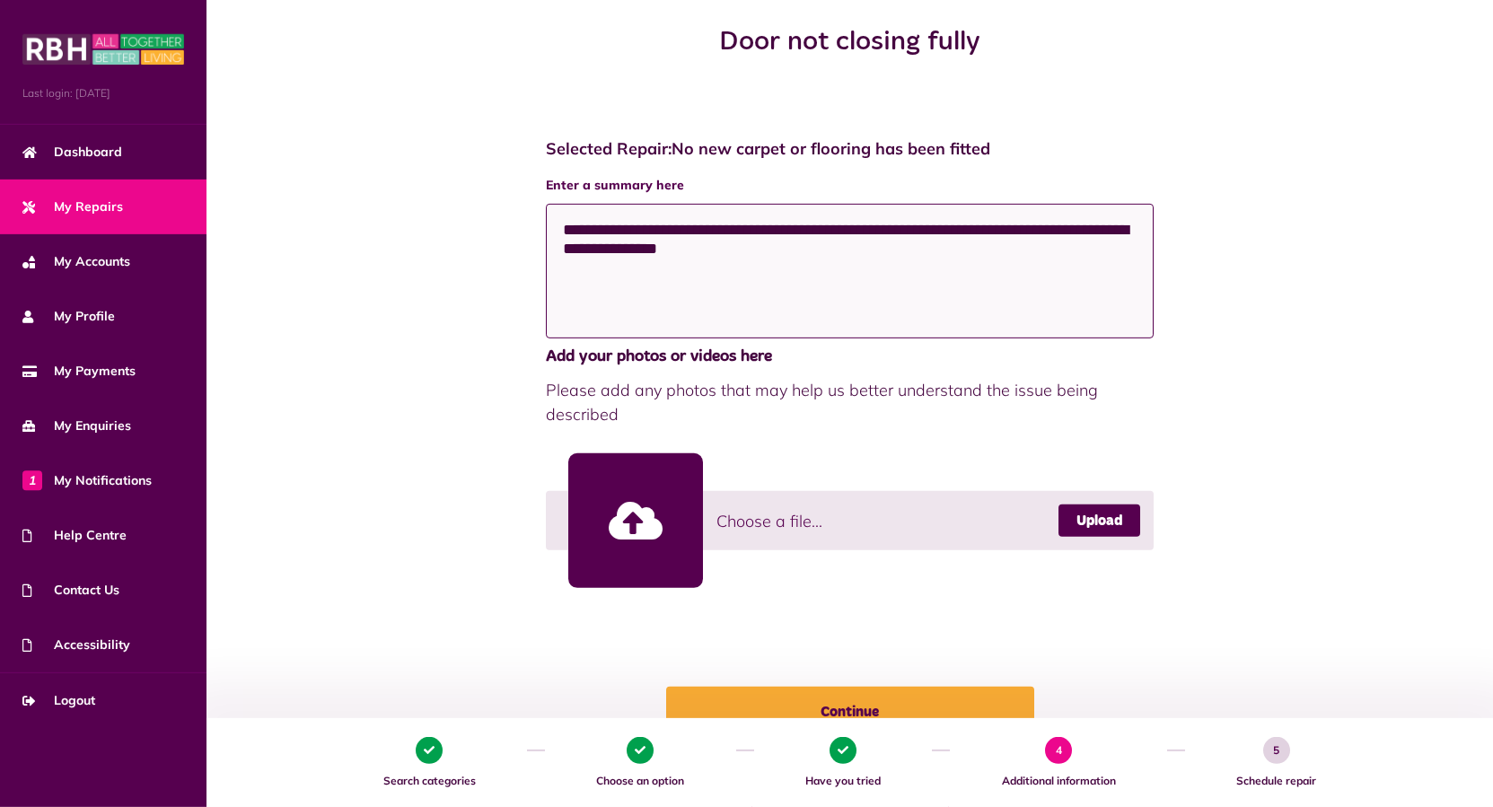
scroll to position [383, 0]
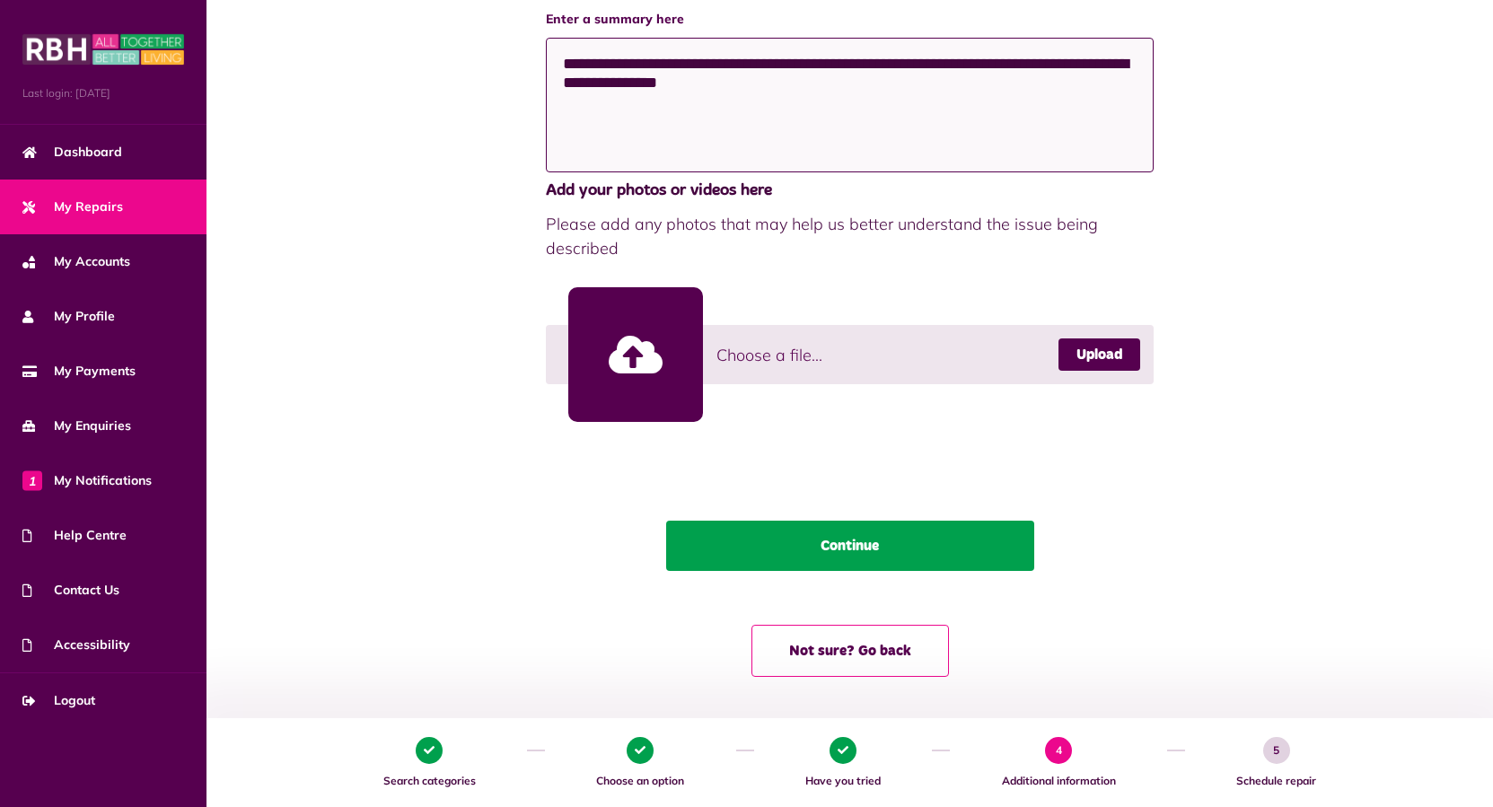
type textarea "**********"
click at [863, 551] on button "Continue" at bounding box center [850, 546] width 368 height 50
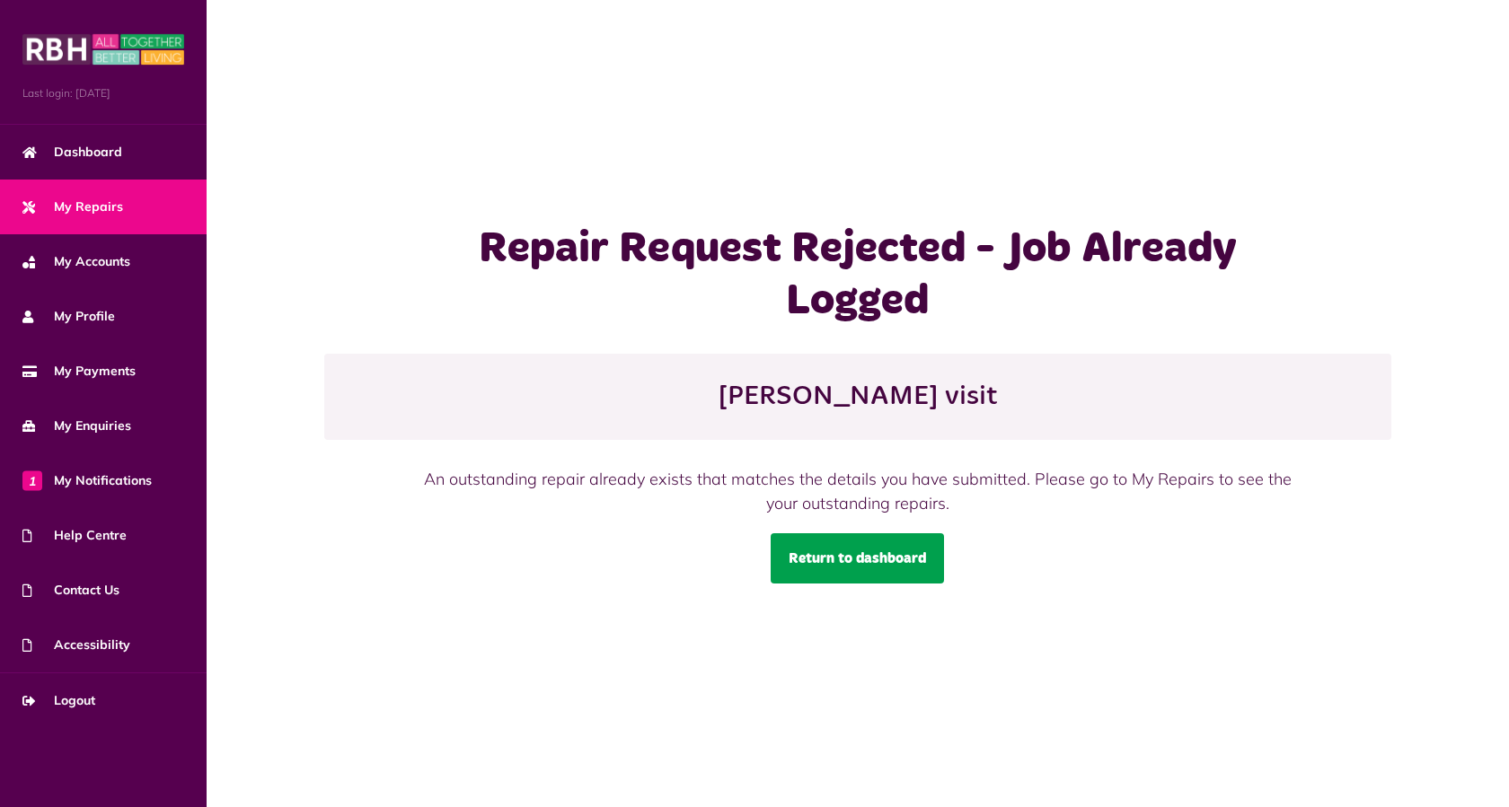
click at [847, 561] on link "Return to dashboard" at bounding box center [857, 558] width 173 height 50
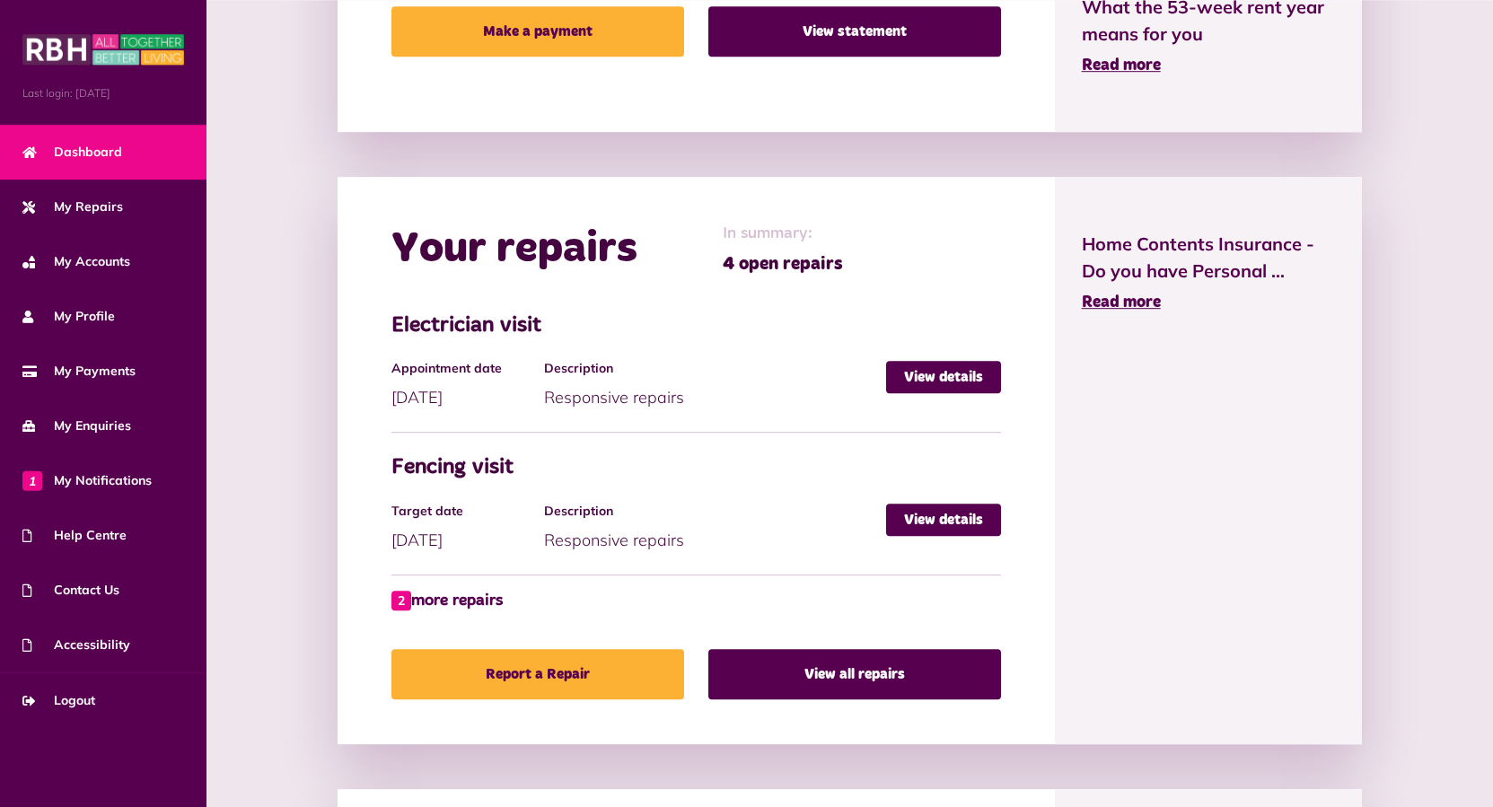
scroll to position [739, 0]
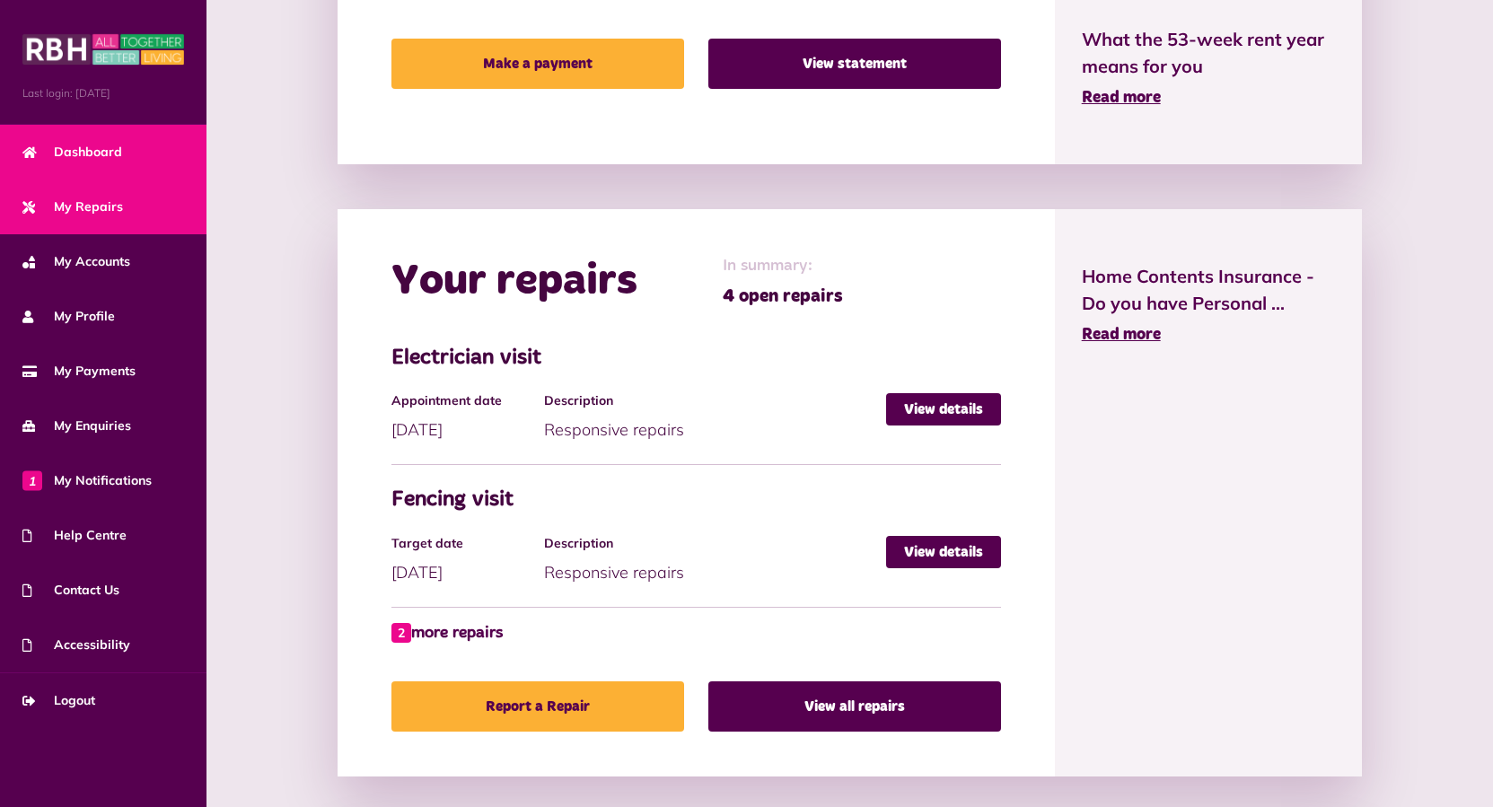
click at [95, 202] on span "My Repairs" at bounding box center [72, 207] width 101 height 19
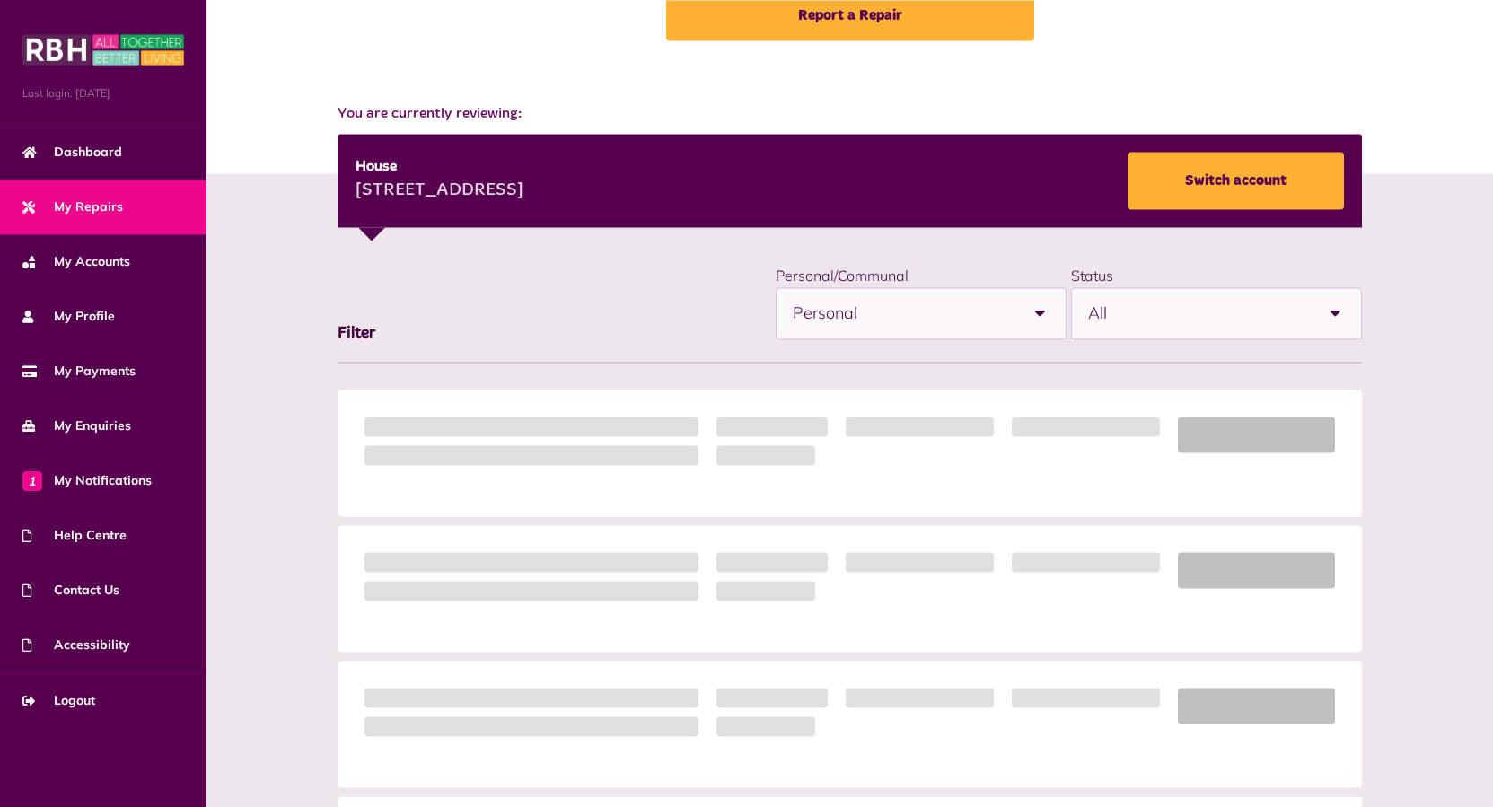
scroll to position [183, 0]
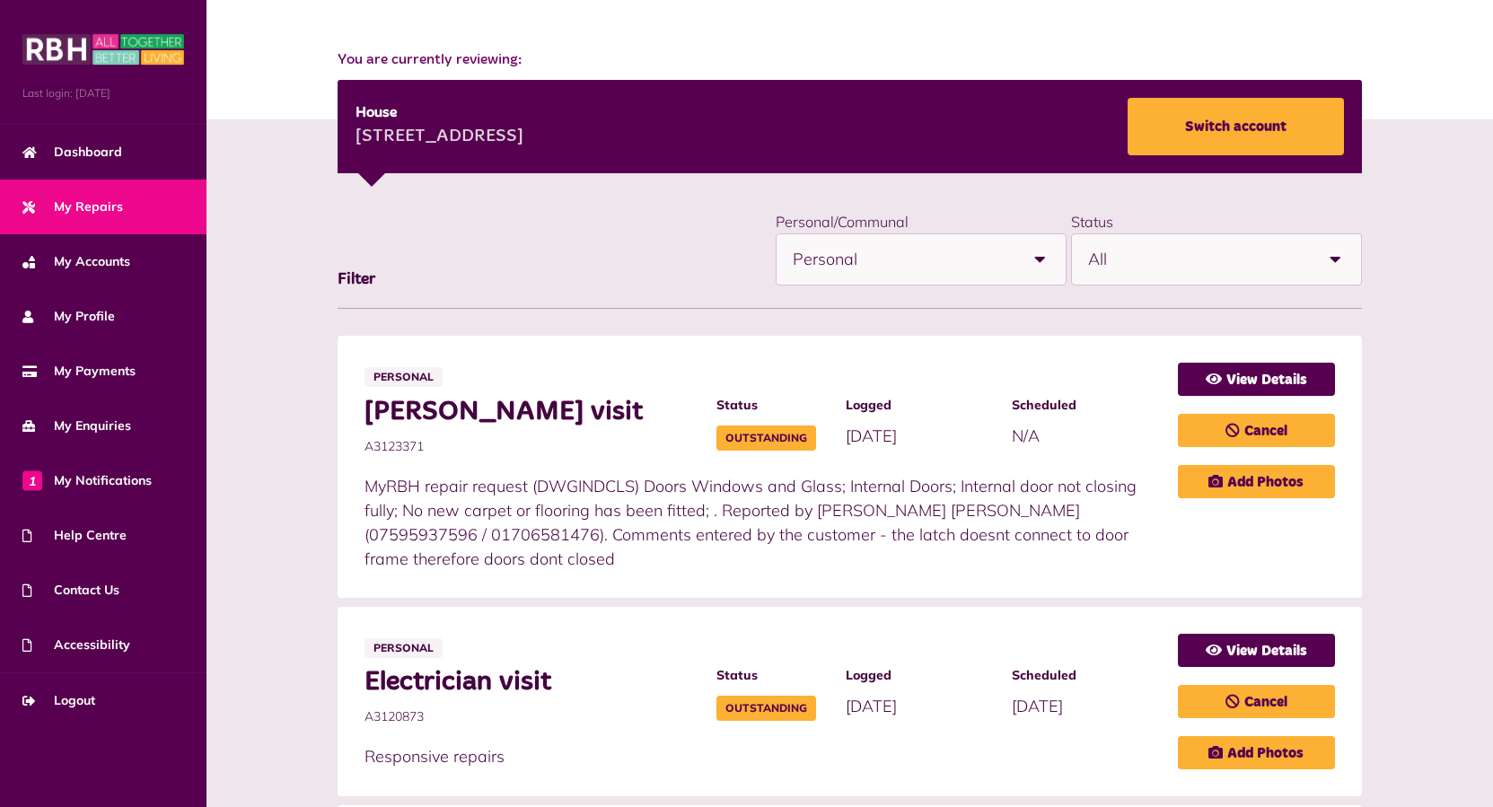
click at [1126, 409] on span "Scheduled" at bounding box center [1086, 405] width 148 height 19
click at [1250, 373] on link "View Details" at bounding box center [1256, 379] width 157 height 33
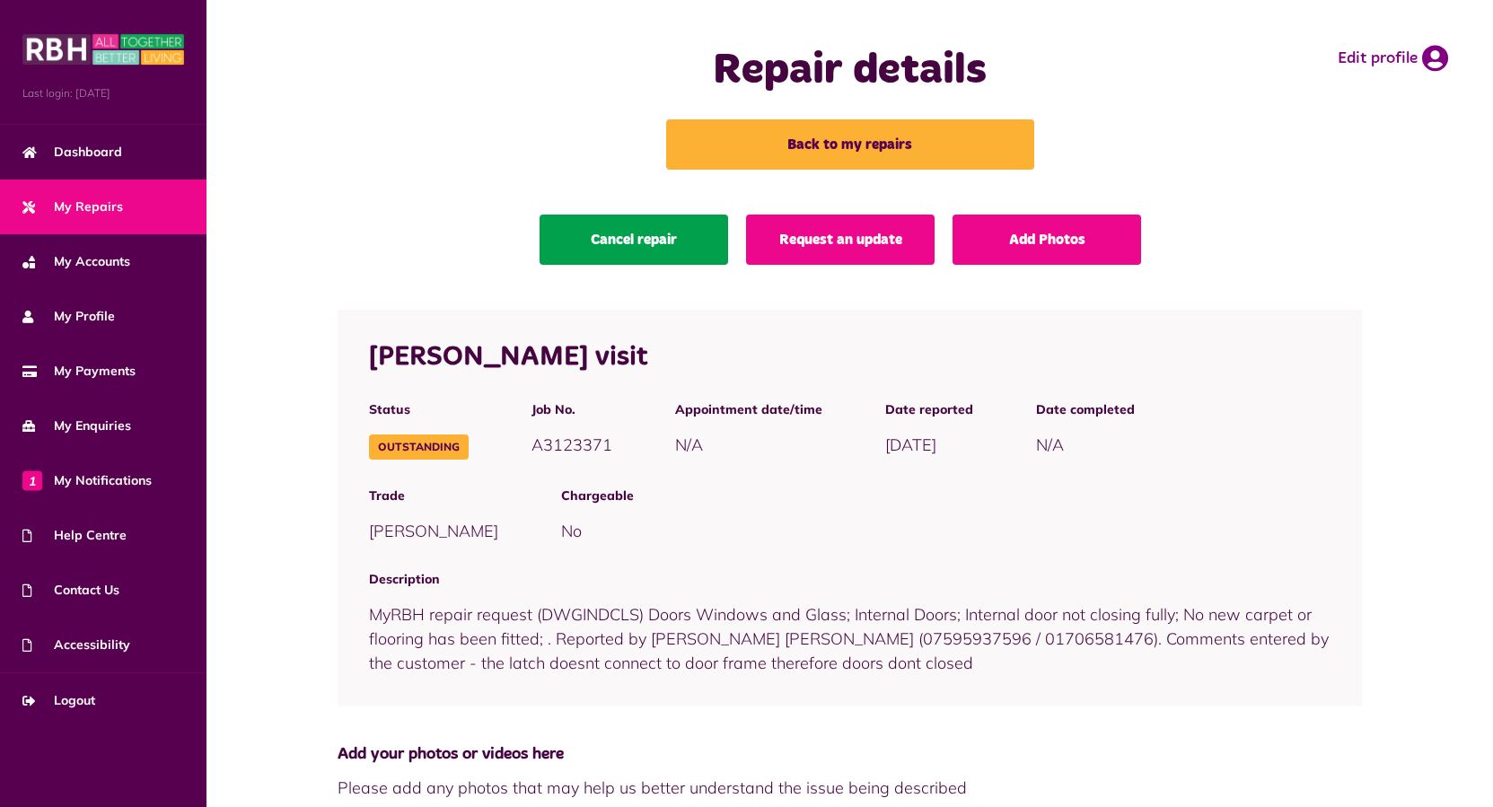
click at [640, 235] on link "Cancel repair" at bounding box center [634, 240] width 189 height 50
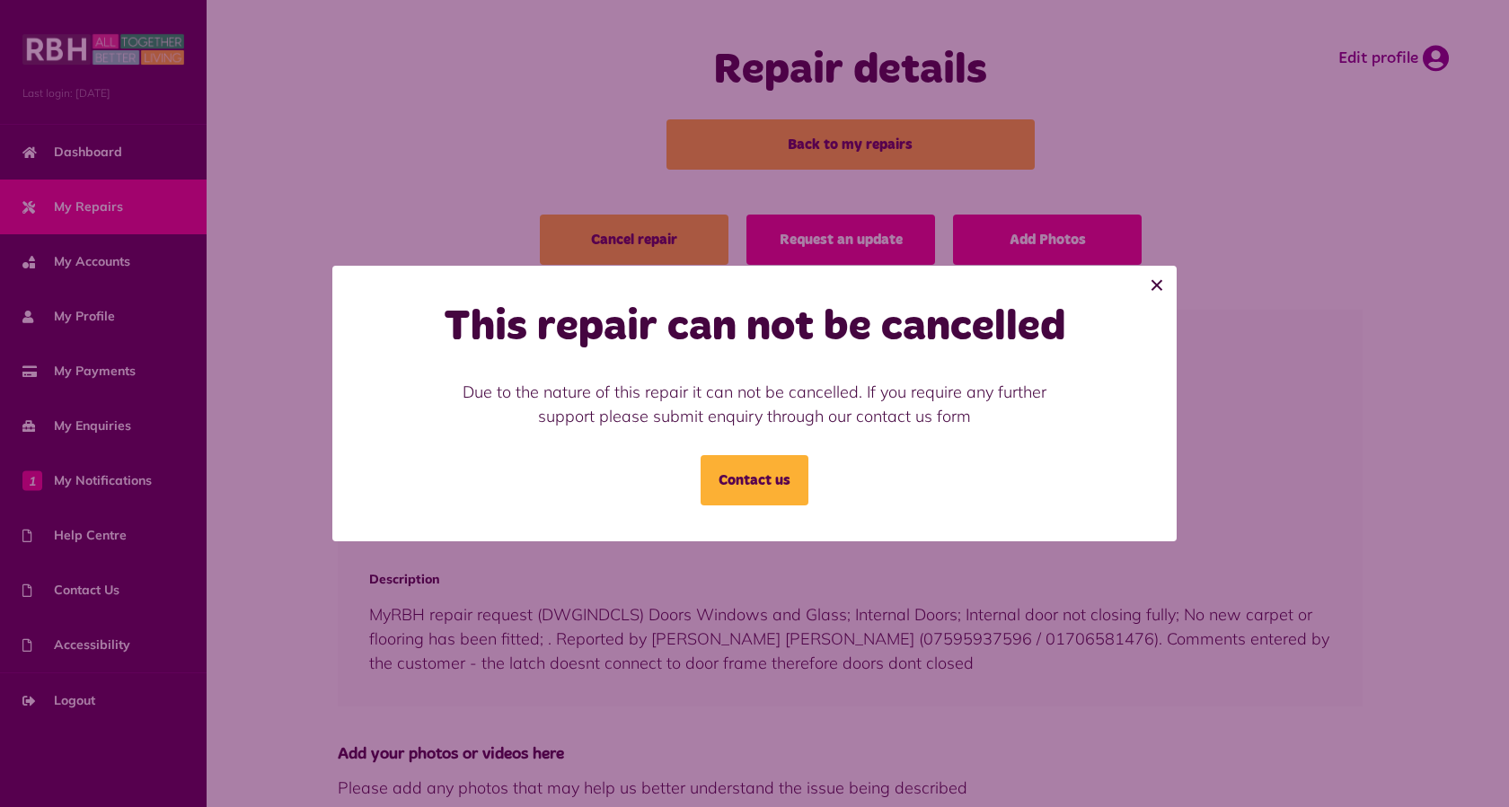
click at [1155, 282] on button "×" at bounding box center [1157, 286] width 40 height 40
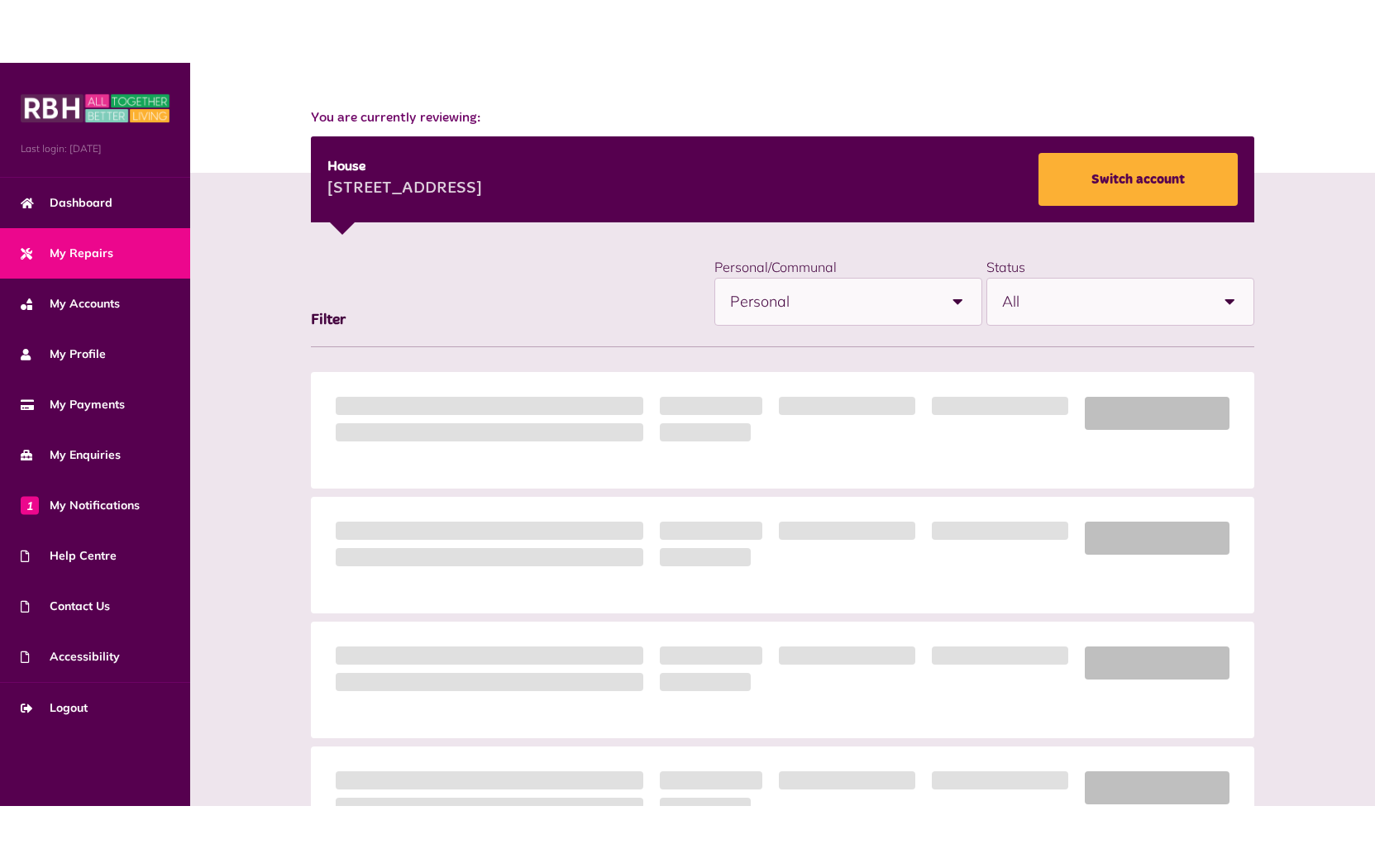
scroll to position [168, 0]
